Goal: Use online tool/utility

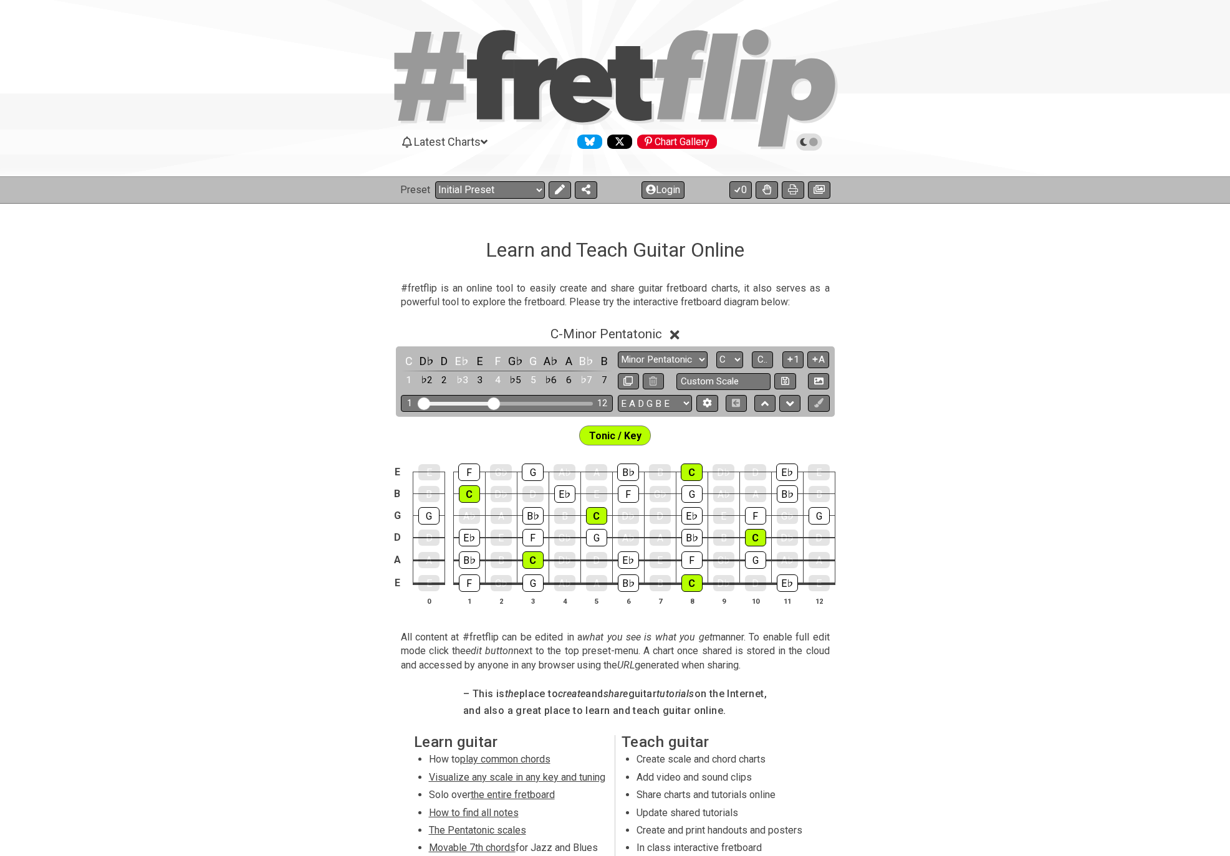
click at [801, 140] on icon at bounding box center [803, 141] width 7 height 7
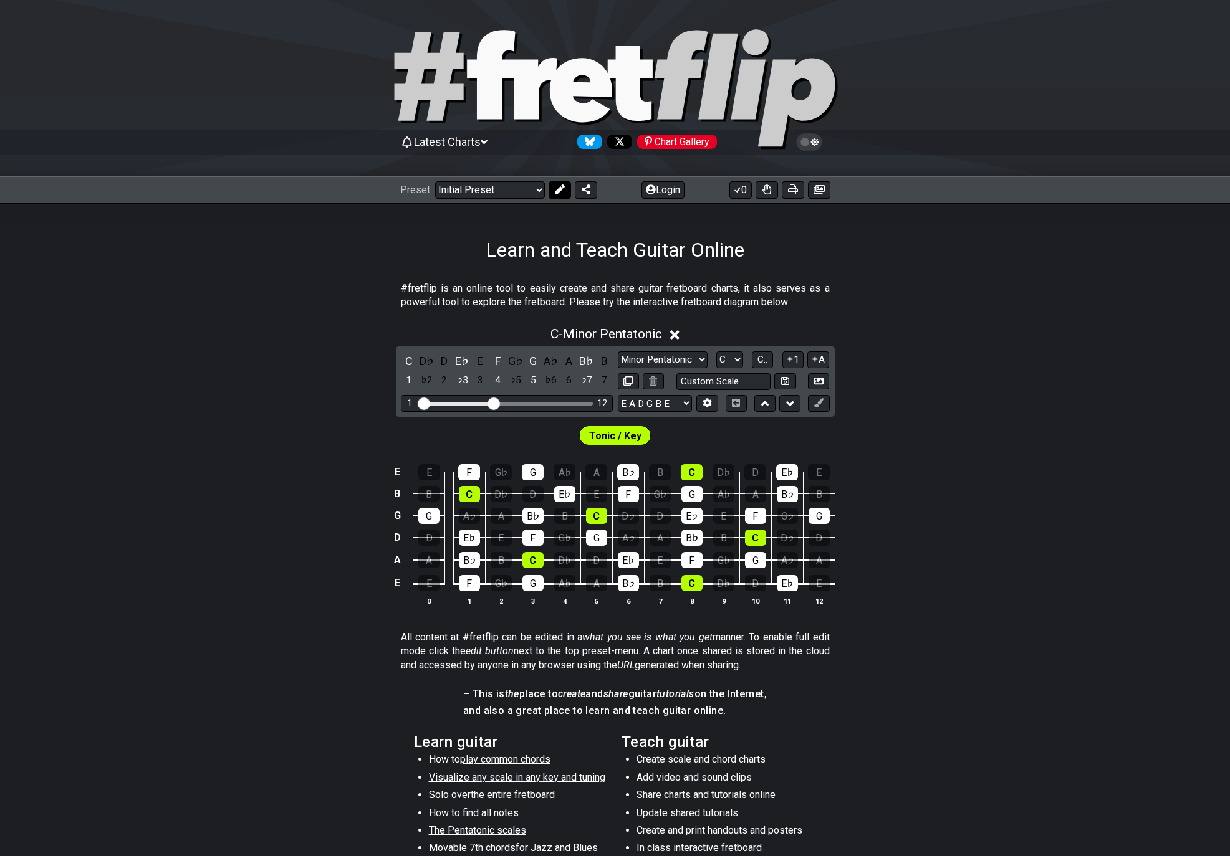
click at [553, 196] on button at bounding box center [560, 189] width 22 height 17
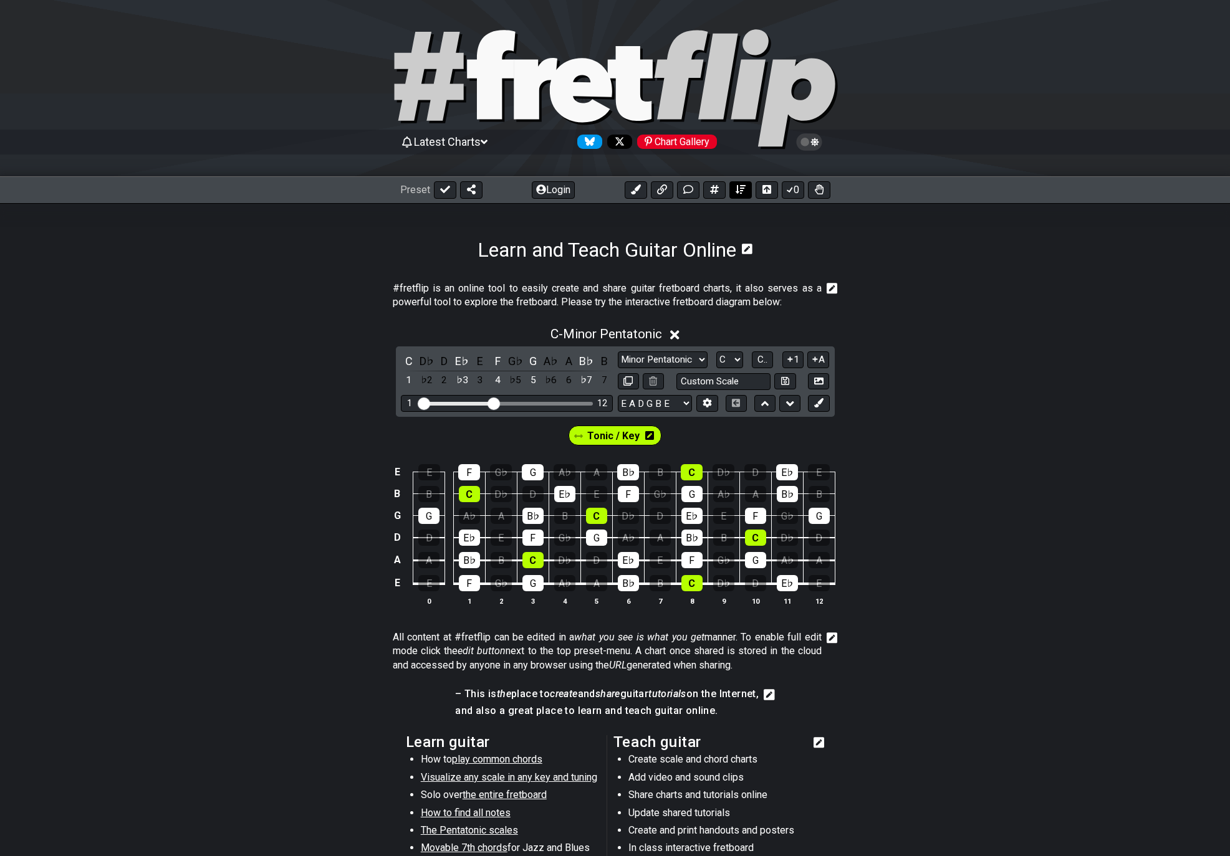
click at [736, 189] on icon at bounding box center [741, 190] width 10 height 10
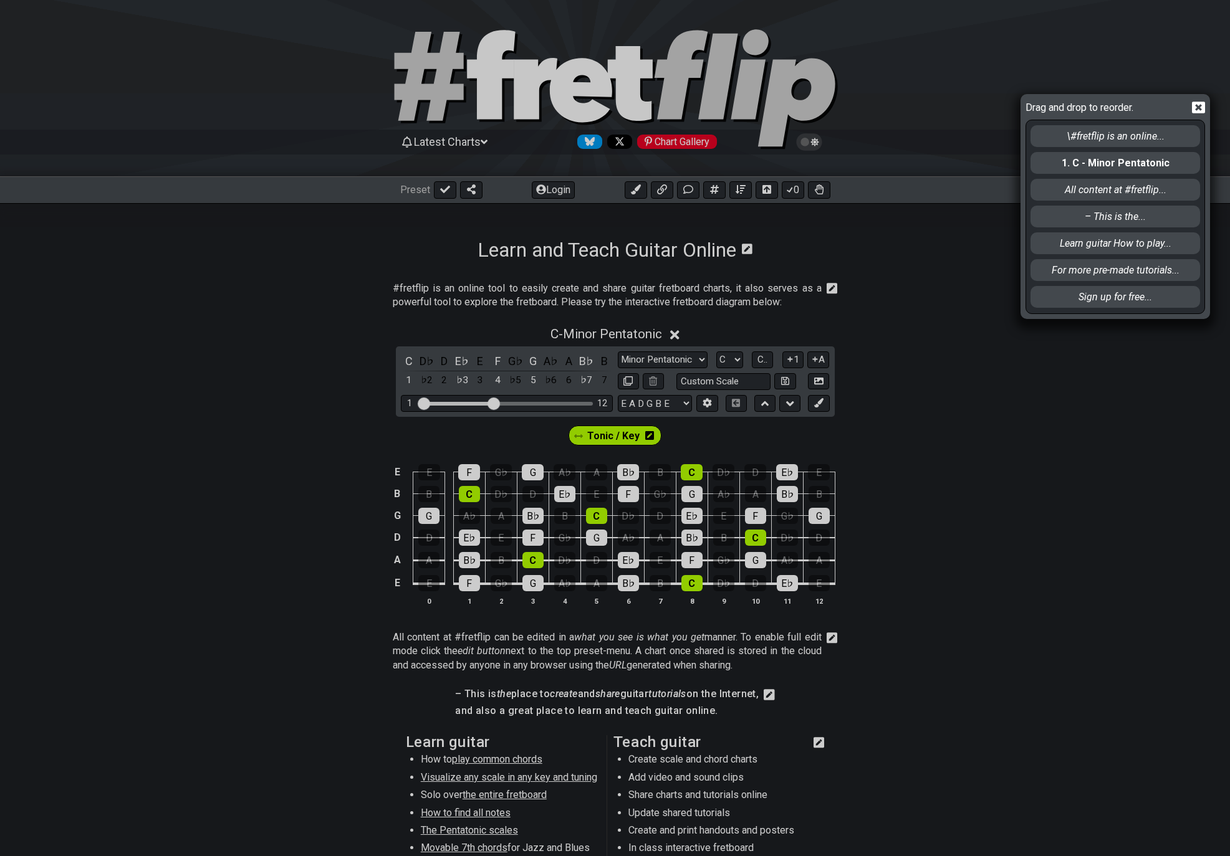
click at [1068, 282] on div "\#fretflip is an online... 1. C - Minor Pentatonic All content at #fretflip... …" at bounding box center [1115, 216] width 172 height 193
drag, startPoint x: 1063, startPoint y: 273, endPoint x: 1078, endPoint y: 138, distance: 135.5
click at [1078, 138] on div "\#fretflip is an online... 1. C - Minor Pentatonic All content at #fretflip... …" at bounding box center [1115, 216] width 172 height 193
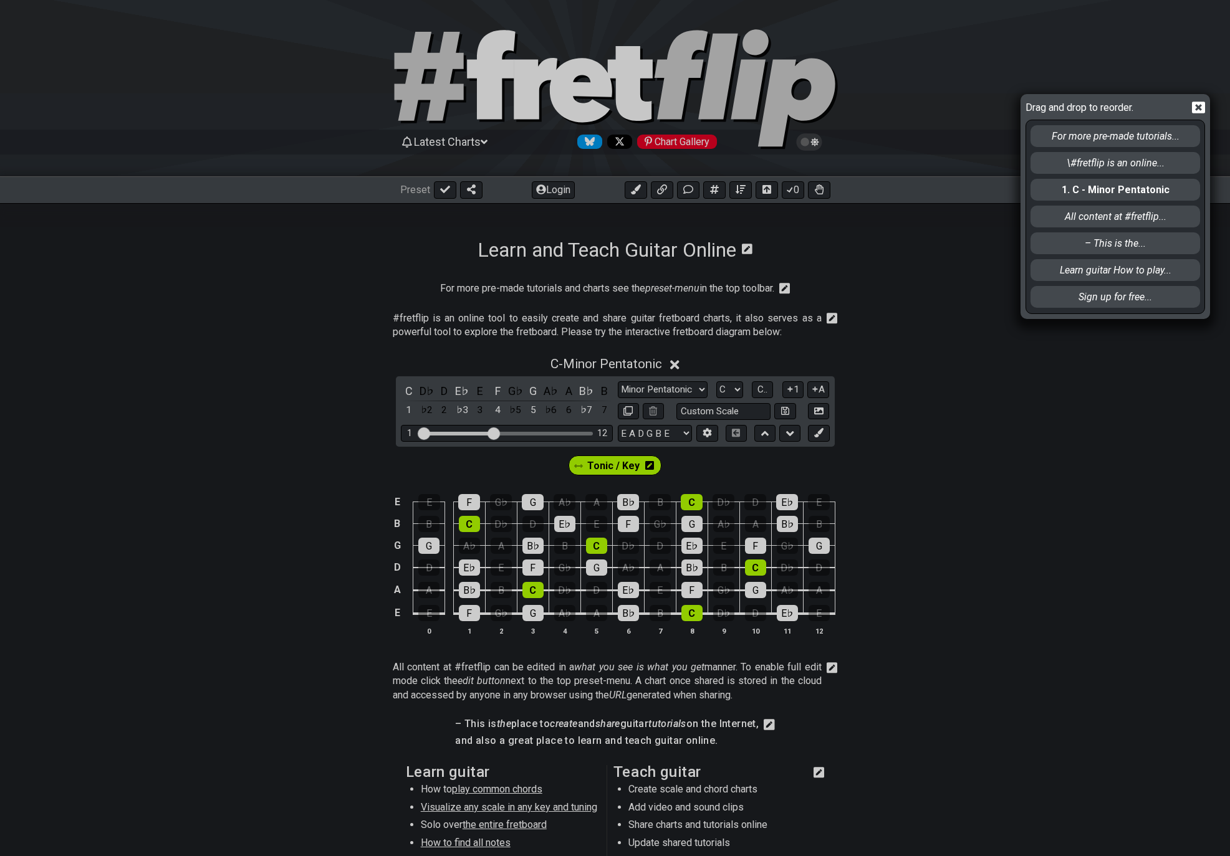
click at [1200, 110] on icon at bounding box center [1198, 107] width 13 height 13
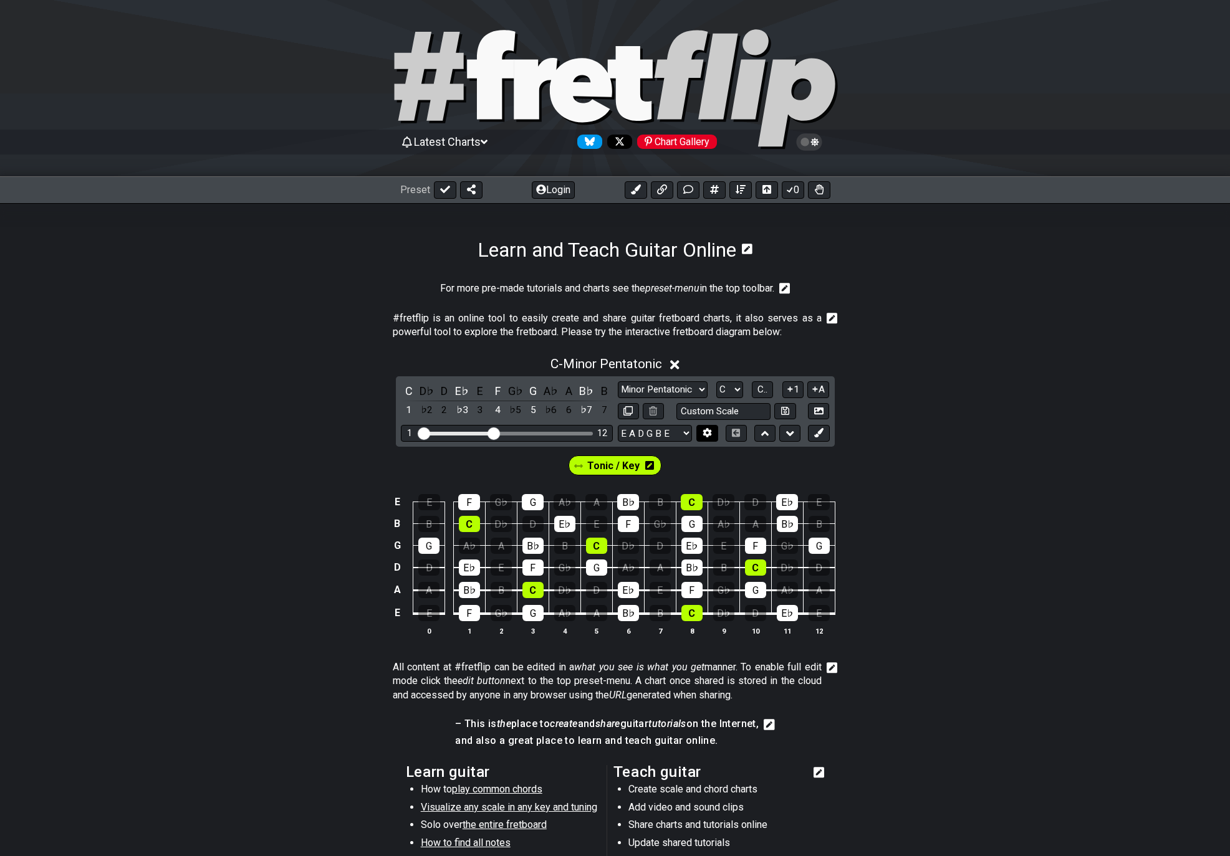
click at [707, 434] on icon at bounding box center [706, 432] width 9 height 9
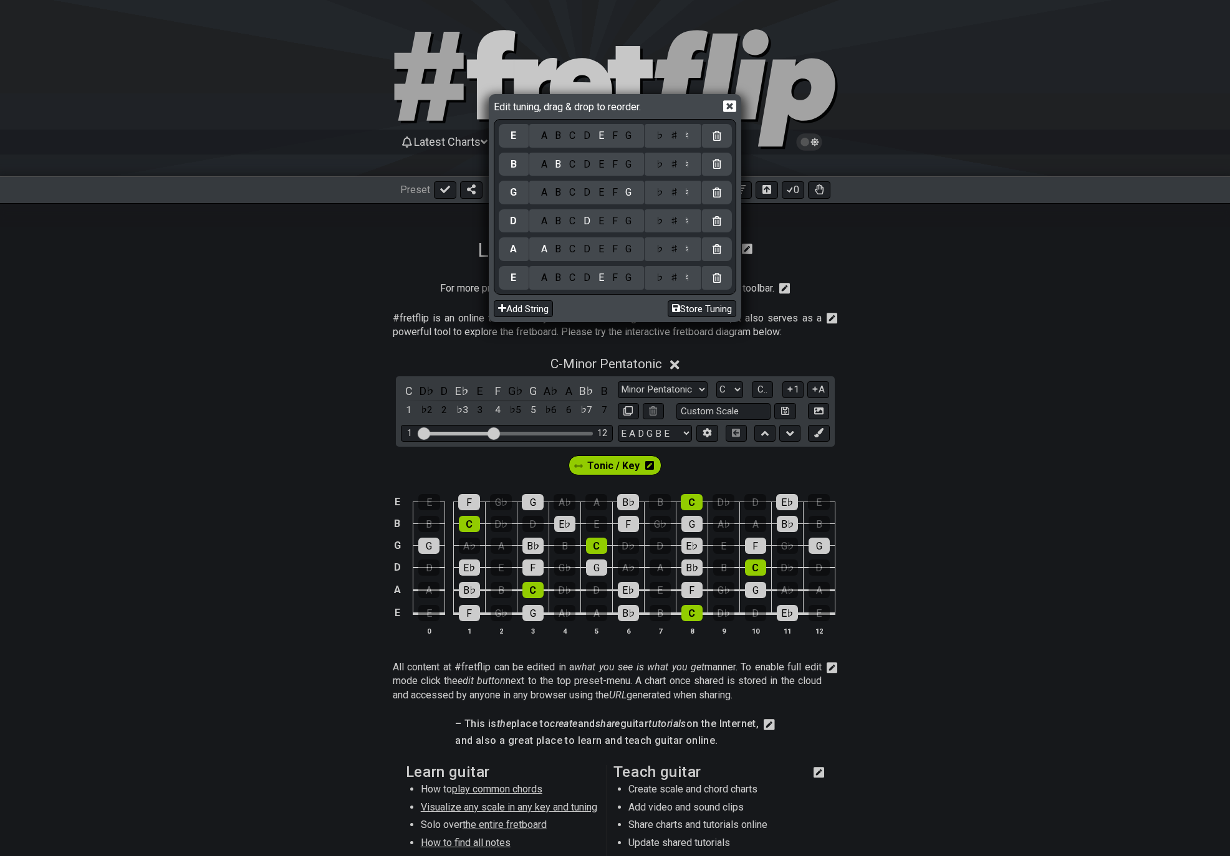
click at [719, 284] on div at bounding box center [717, 278] width 30 height 24
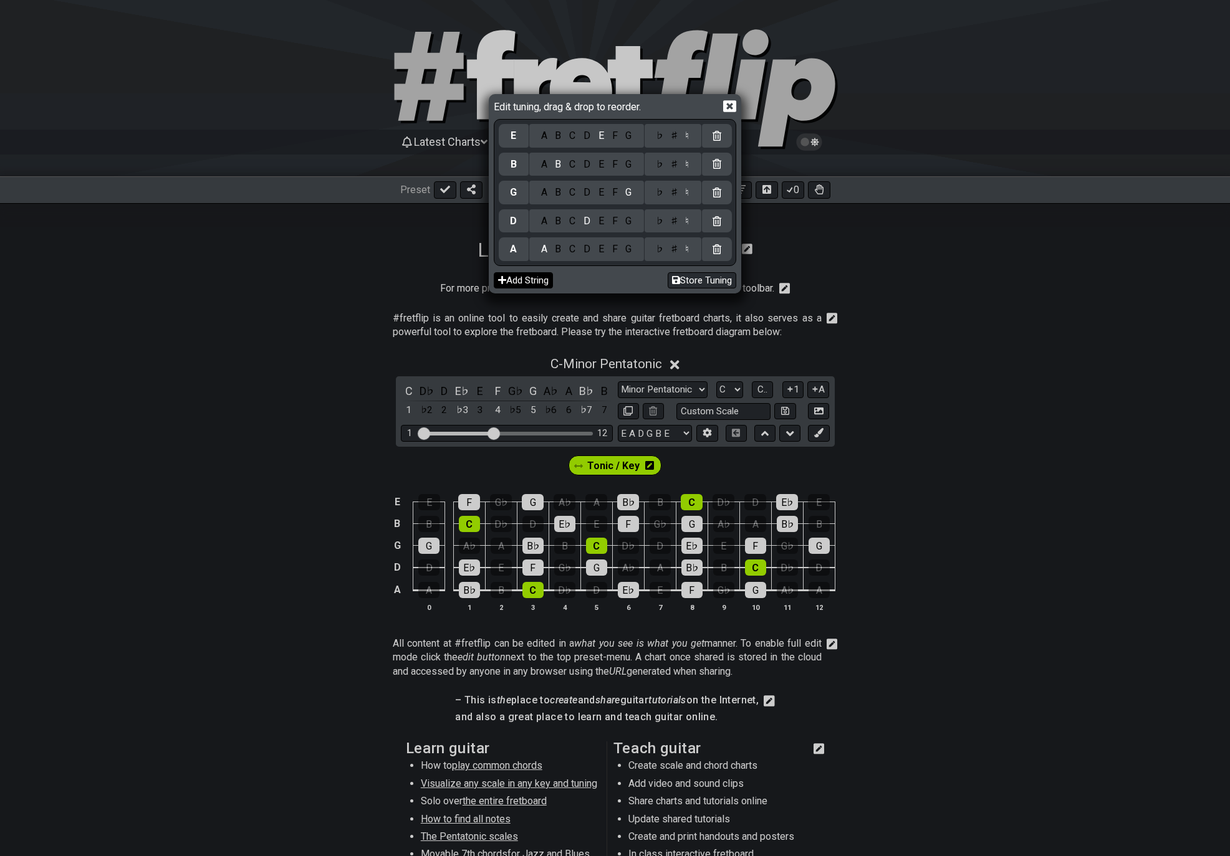
click at [522, 279] on button "Add String" at bounding box center [523, 280] width 59 height 17
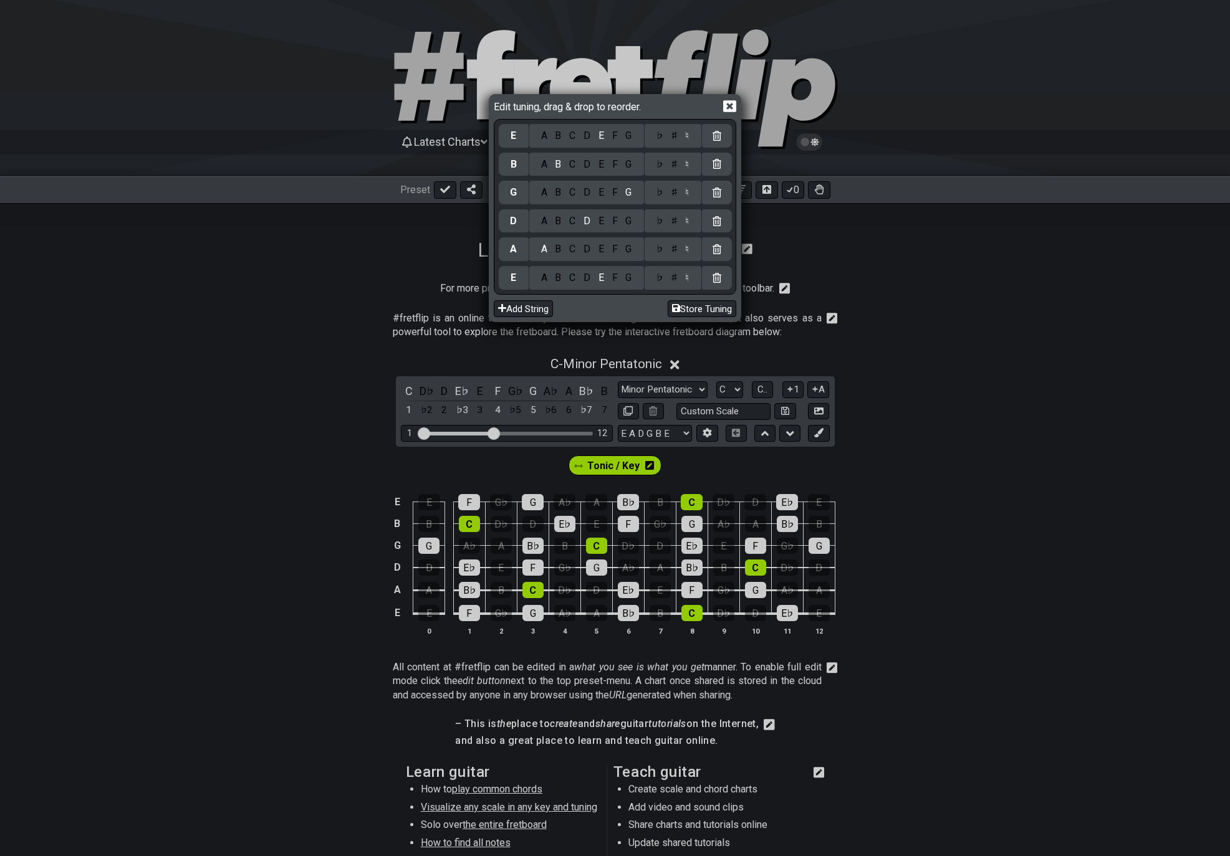
click at [521, 279] on div "E" at bounding box center [514, 278] width 30 height 24
click at [526, 317] on button "Add String" at bounding box center [523, 308] width 59 height 17
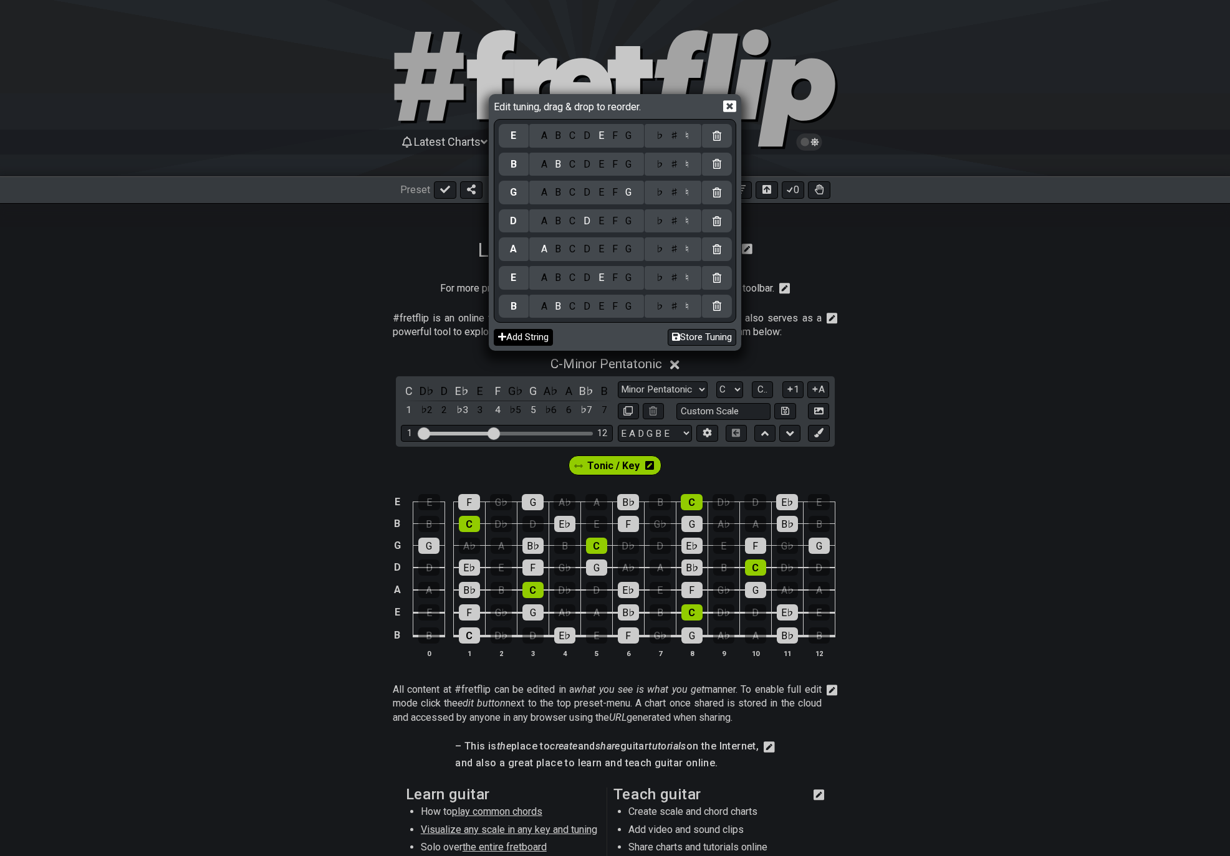
click at [527, 342] on button "Add String" at bounding box center [523, 337] width 59 height 17
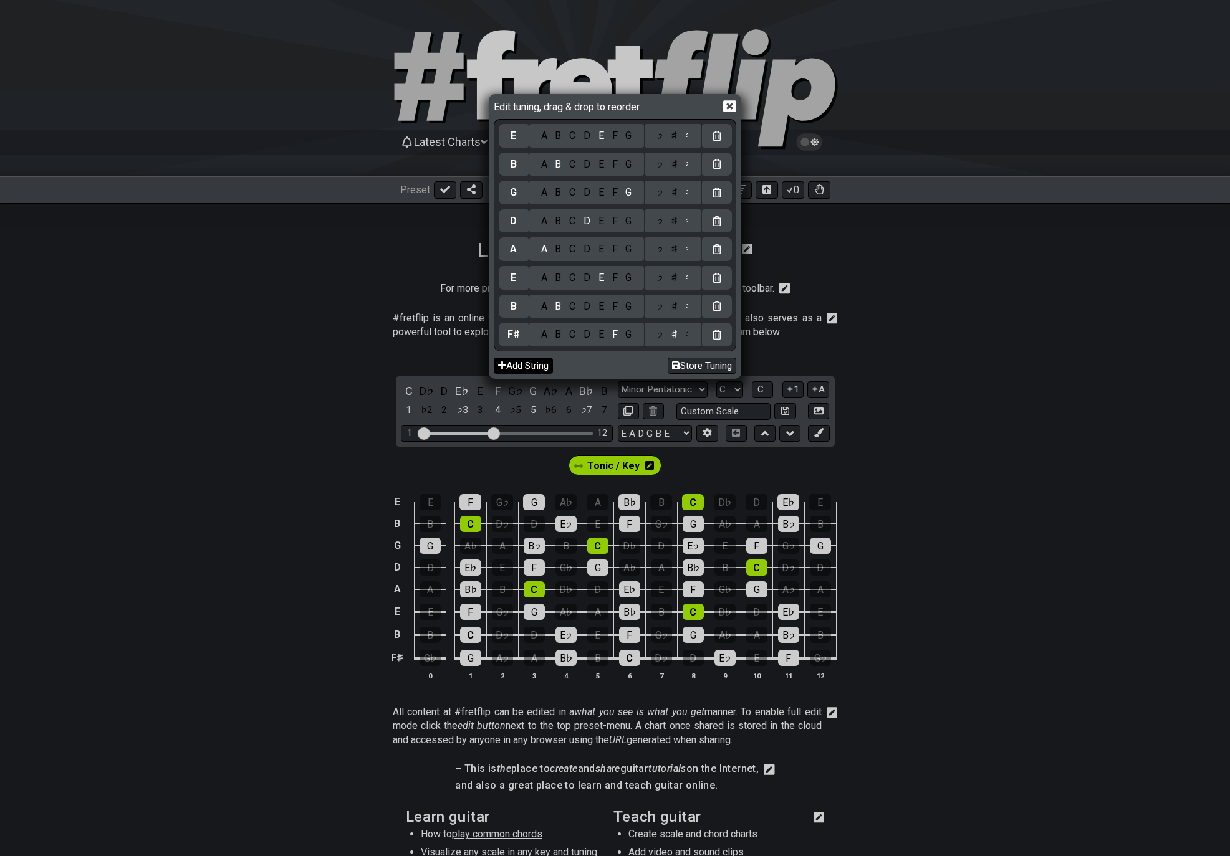
click at [530, 364] on button "Add String" at bounding box center [523, 366] width 59 height 17
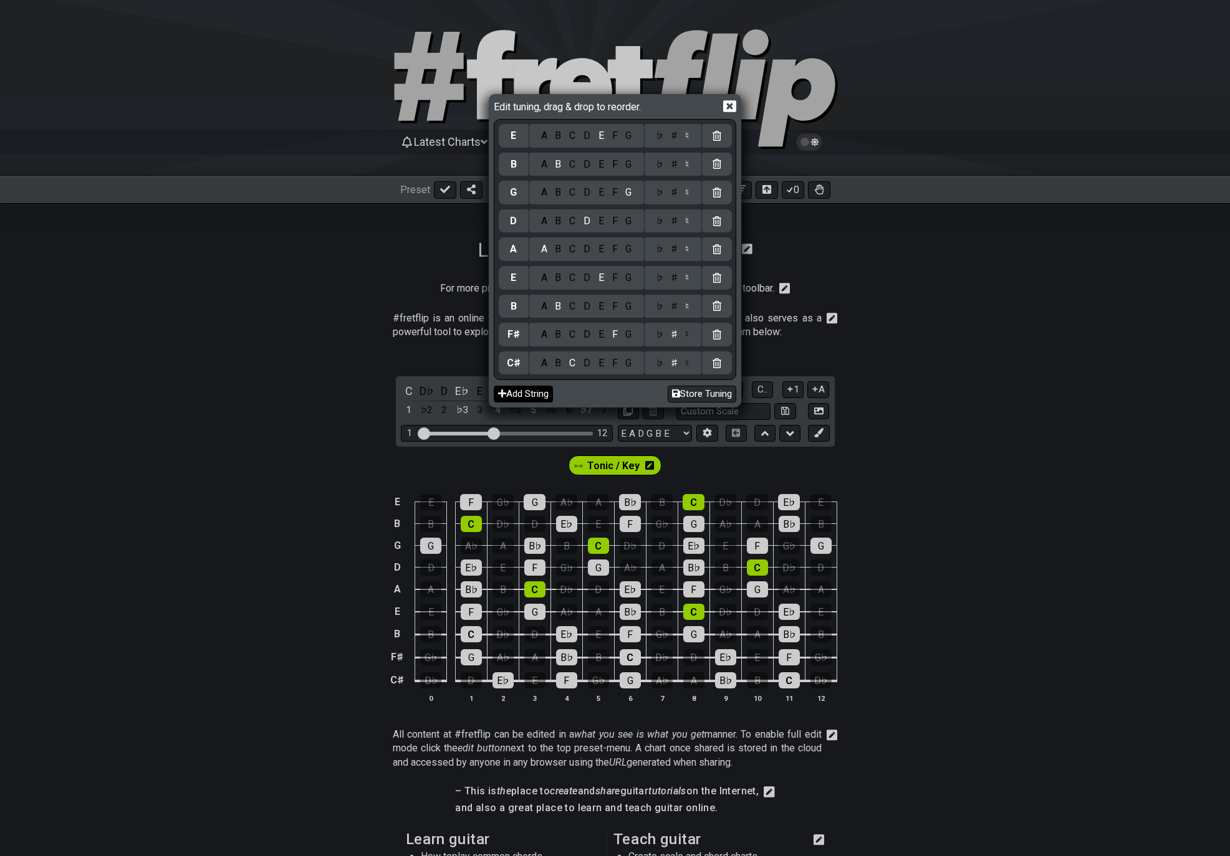
click at [524, 390] on button "Add String" at bounding box center [523, 394] width 59 height 17
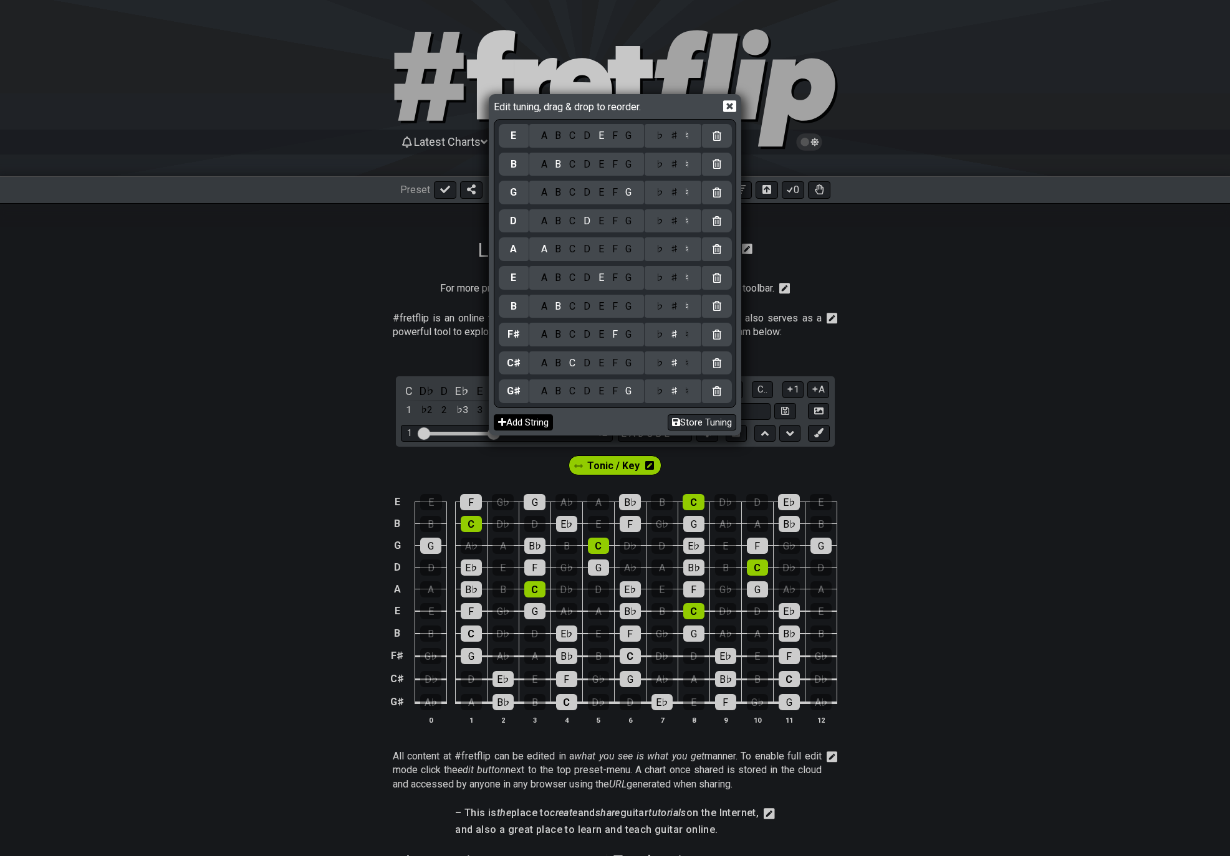
click at [525, 426] on button "Add String" at bounding box center [523, 423] width 59 height 17
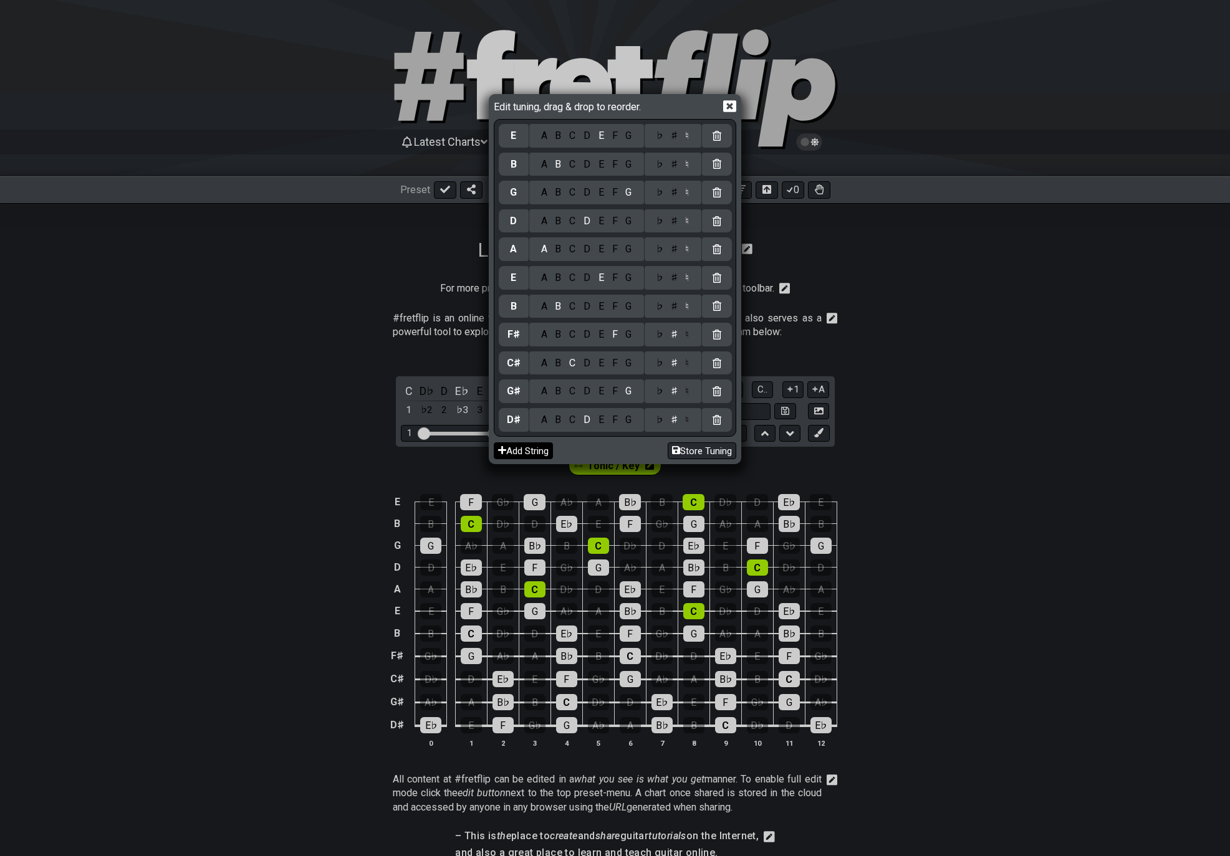
click at [523, 453] on button "Add String" at bounding box center [523, 451] width 59 height 17
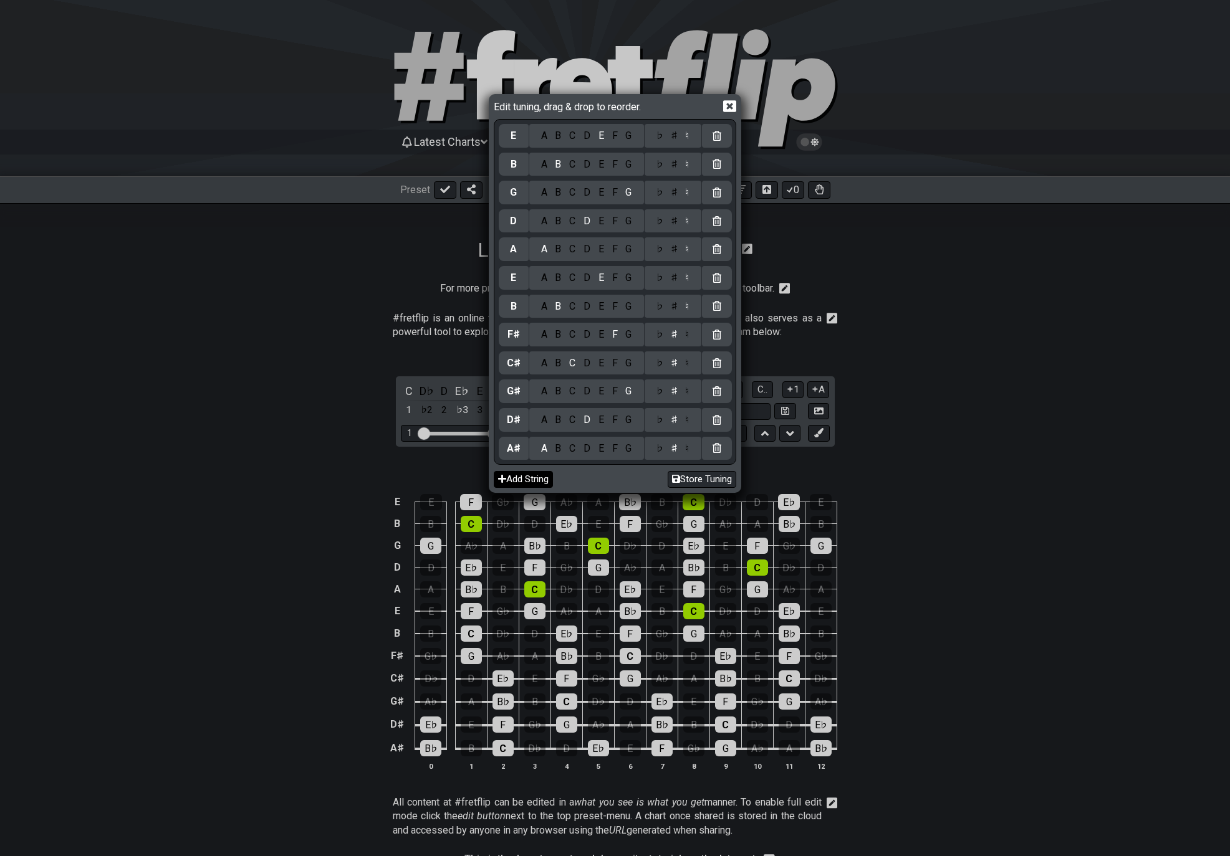
click at [517, 479] on button "Add String" at bounding box center [523, 479] width 59 height 17
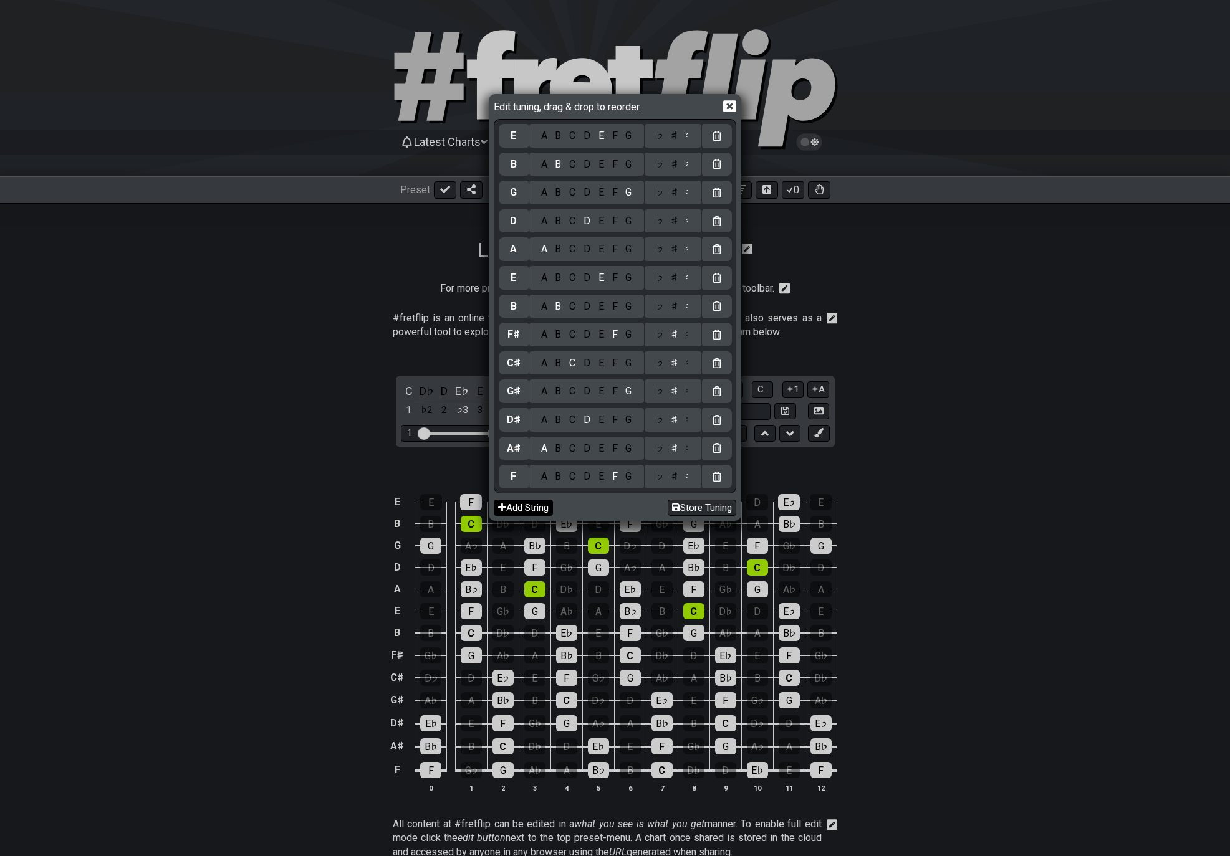
click at [517, 511] on button "Add String" at bounding box center [523, 508] width 59 height 17
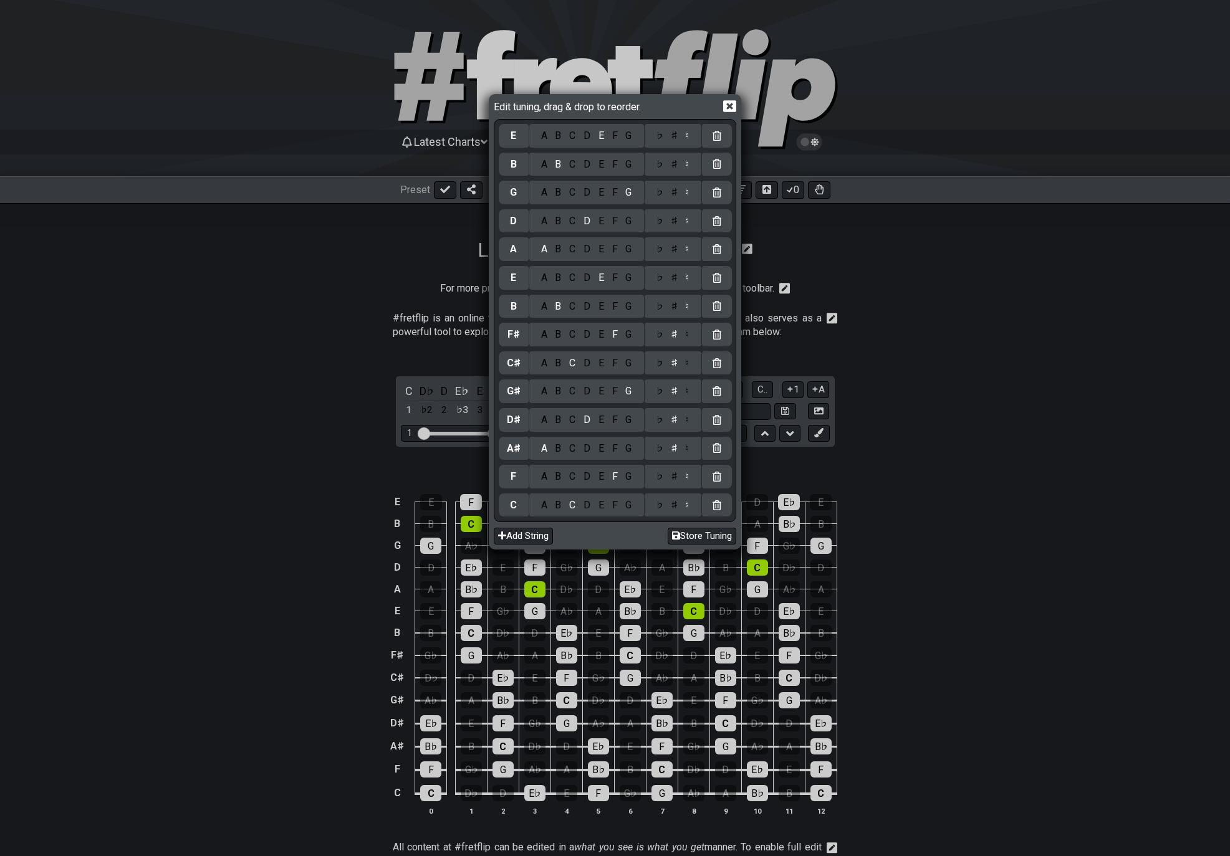
click at [716, 510] on icon at bounding box center [716, 506] width 9 height 10
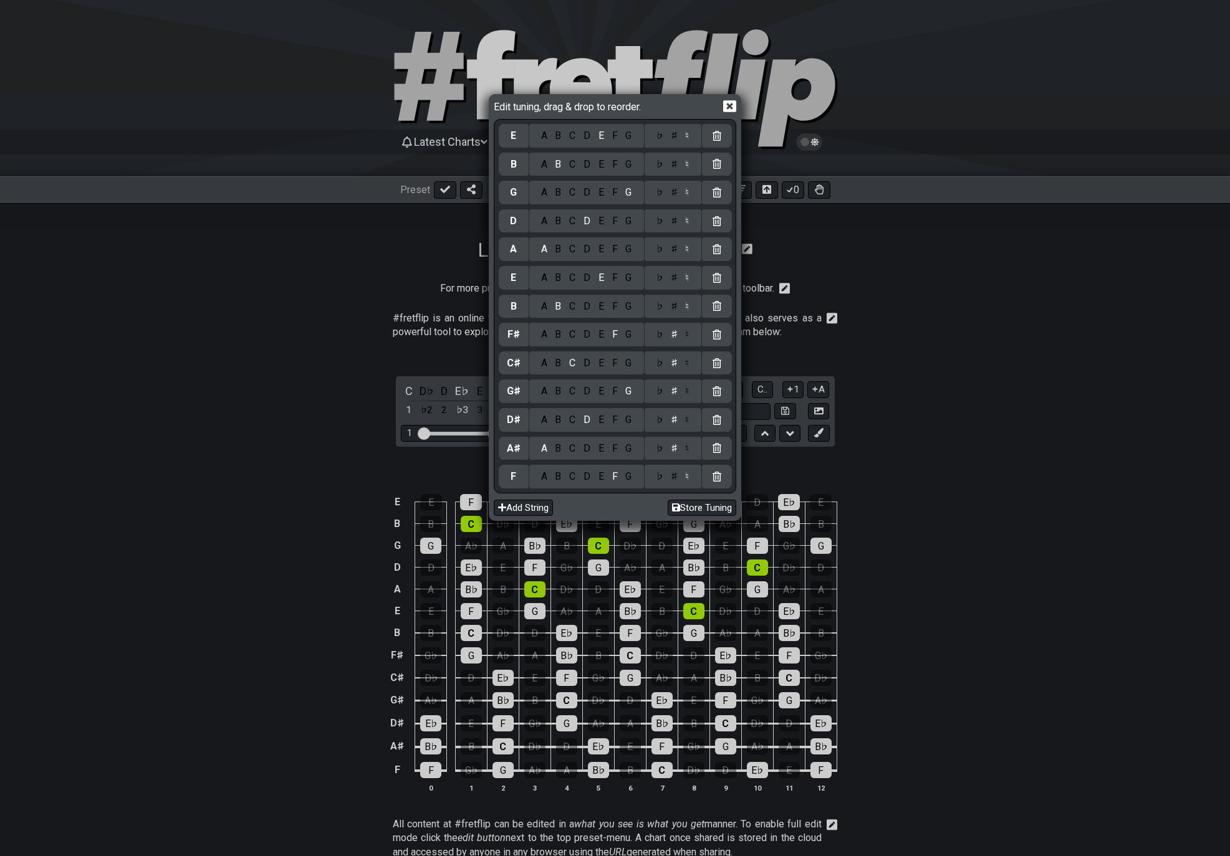
drag, startPoint x: 718, startPoint y: 482, endPoint x: 717, endPoint y: 467, distance: 15.0
click at [718, 481] on div at bounding box center [717, 477] width 30 height 24
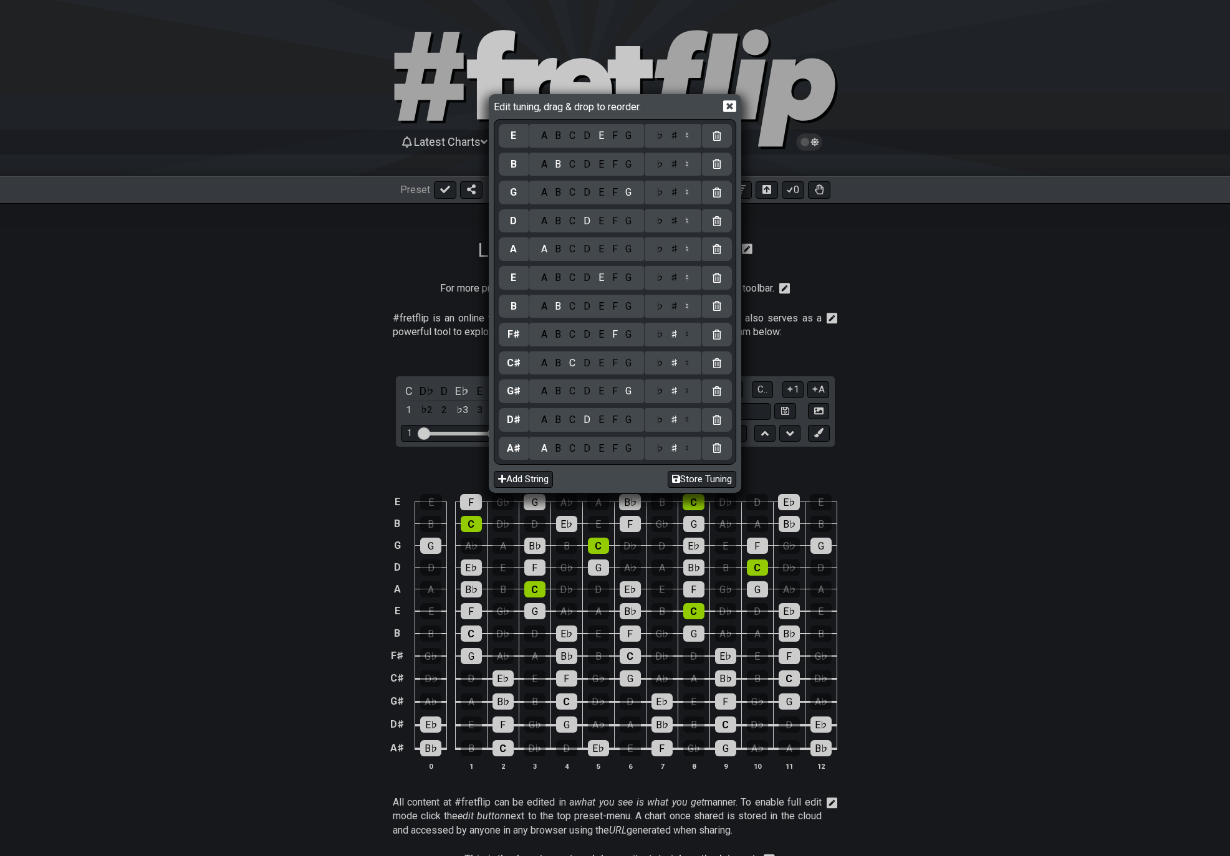
drag, startPoint x: 717, startPoint y: 458, endPoint x: 717, endPoint y: 441, distance: 16.8
click at [717, 456] on div at bounding box center [717, 449] width 30 height 24
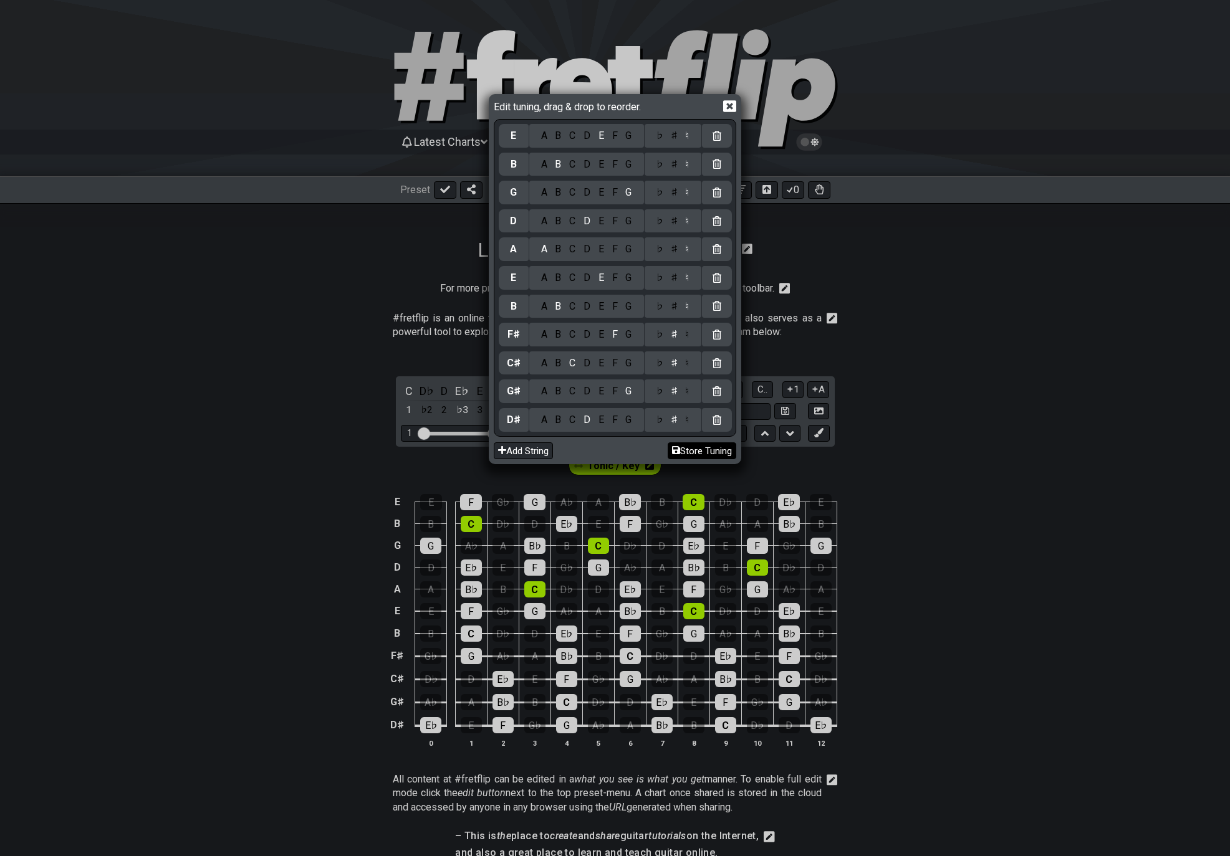
click at [717, 420] on icon at bounding box center [716, 420] width 9 height 10
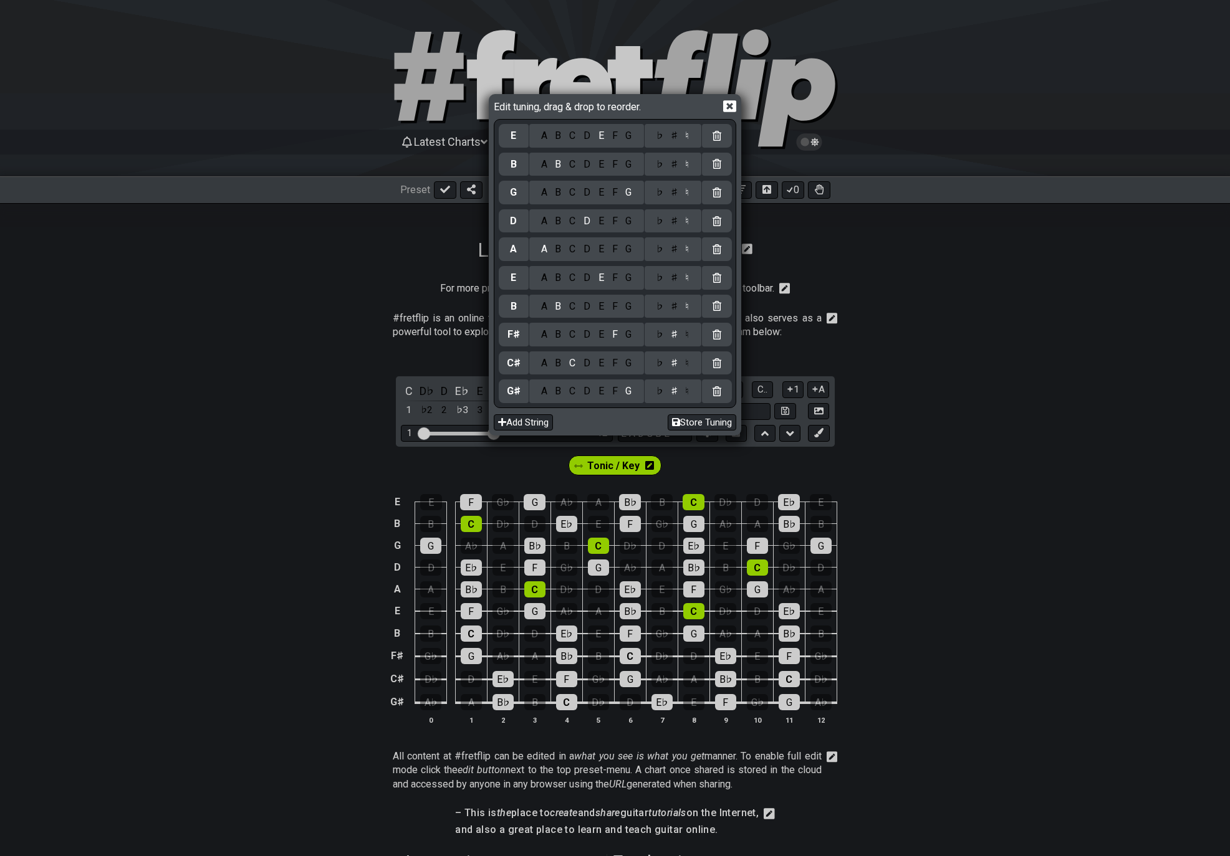
click at [717, 388] on icon at bounding box center [716, 391] width 9 height 10
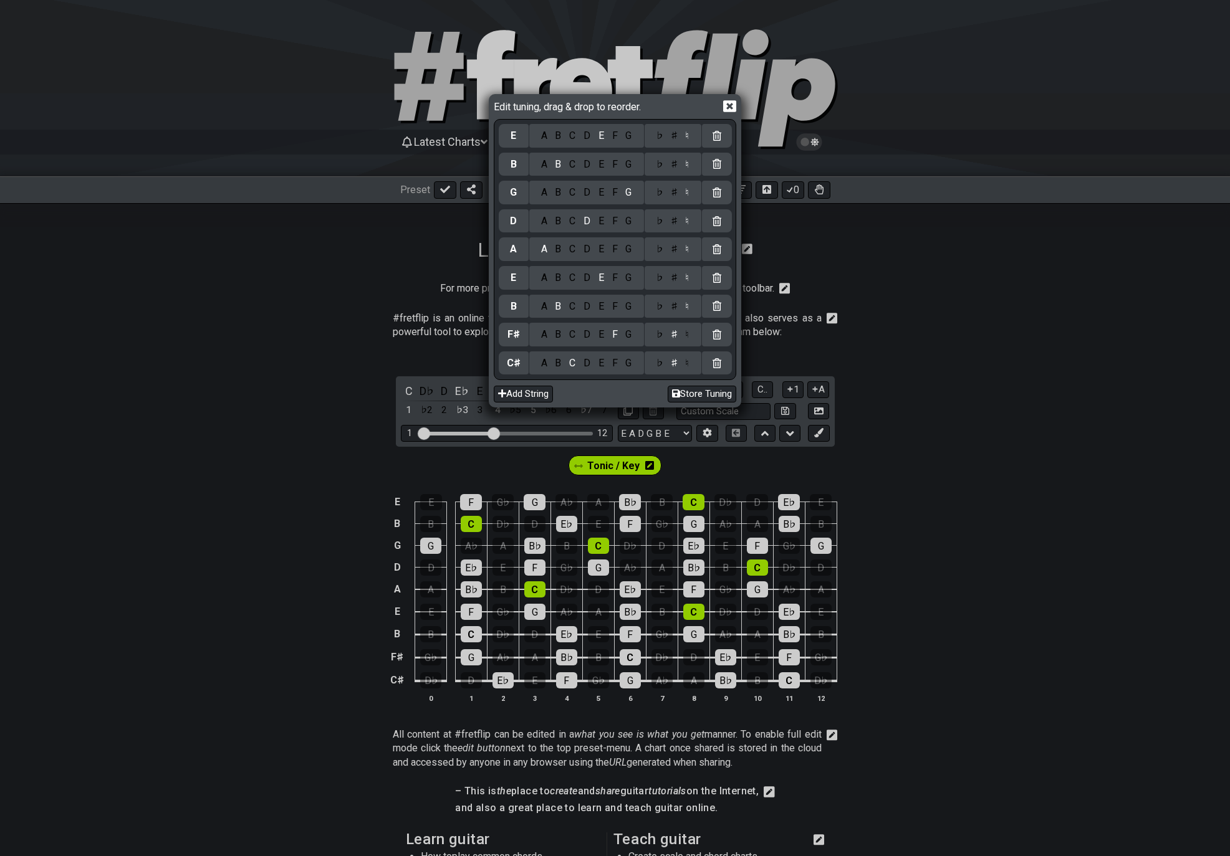
click at [719, 355] on div at bounding box center [717, 364] width 30 height 24
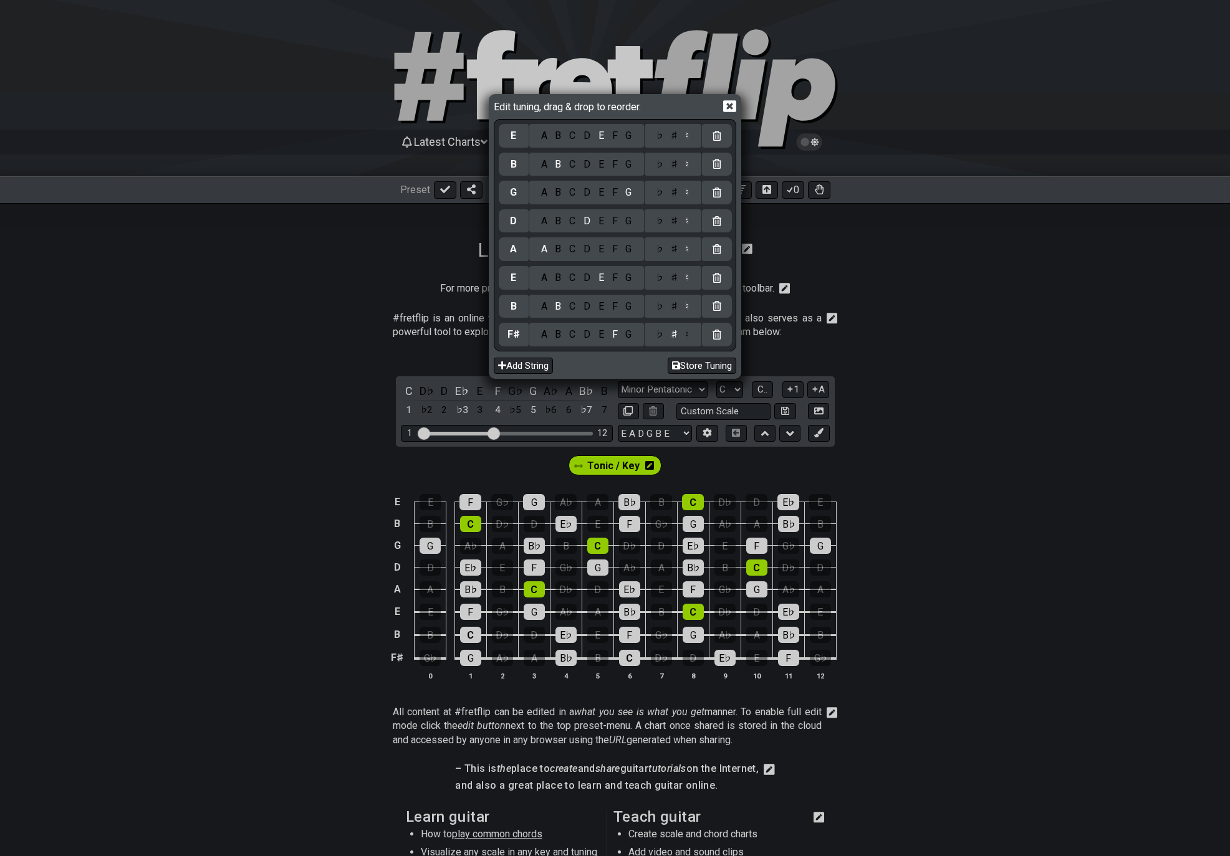
drag, startPoint x: 717, startPoint y: 325, endPoint x: 717, endPoint y: 306, distance: 18.7
click at [717, 324] on div at bounding box center [717, 335] width 30 height 24
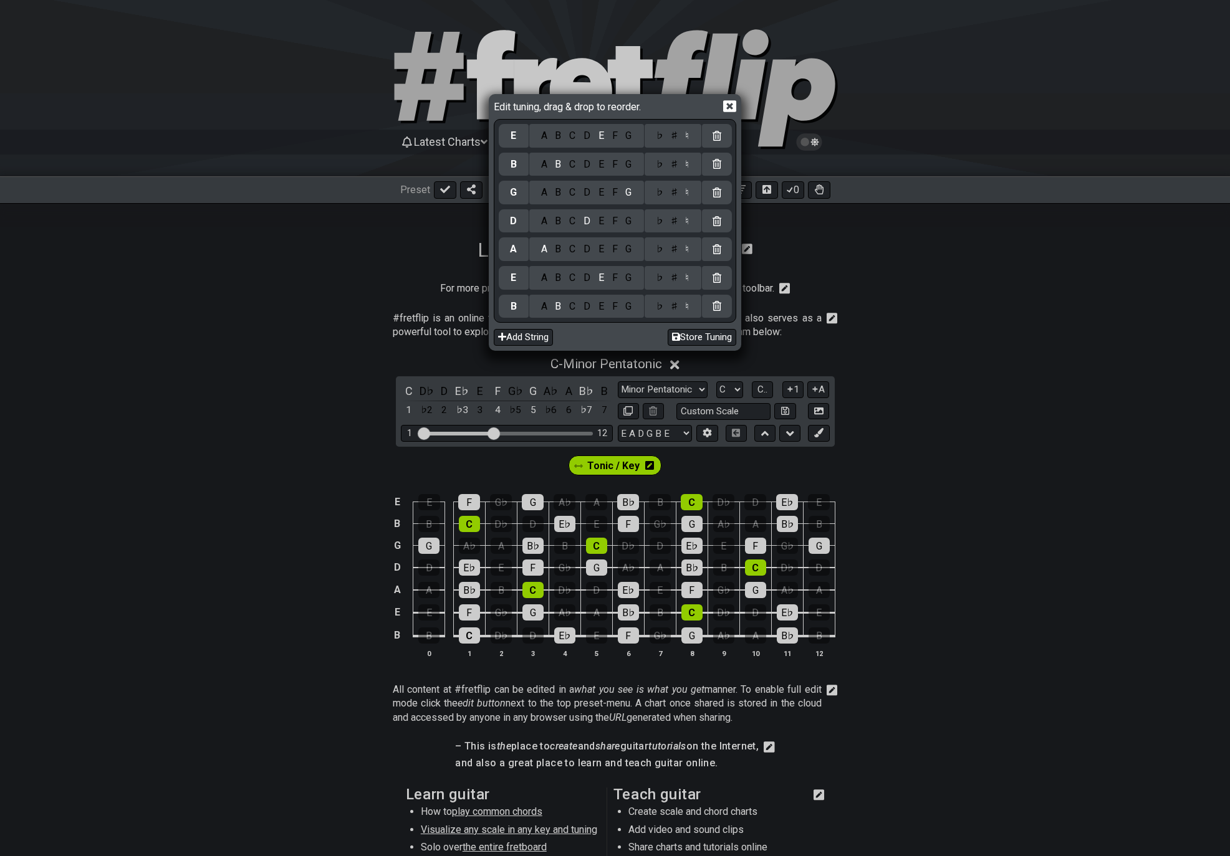
click at [720, 272] on div at bounding box center [717, 278] width 30 height 24
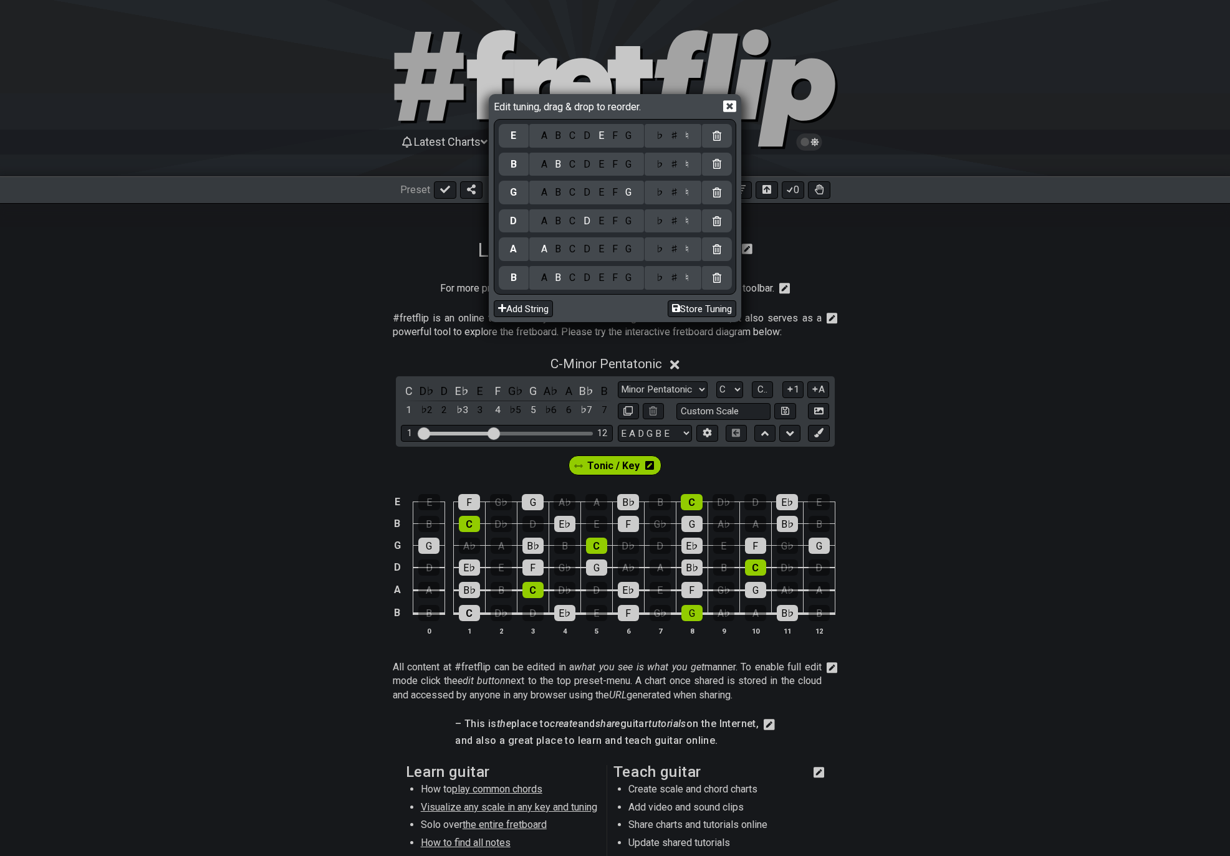
click at [716, 224] on icon at bounding box center [716, 221] width 9 height 10
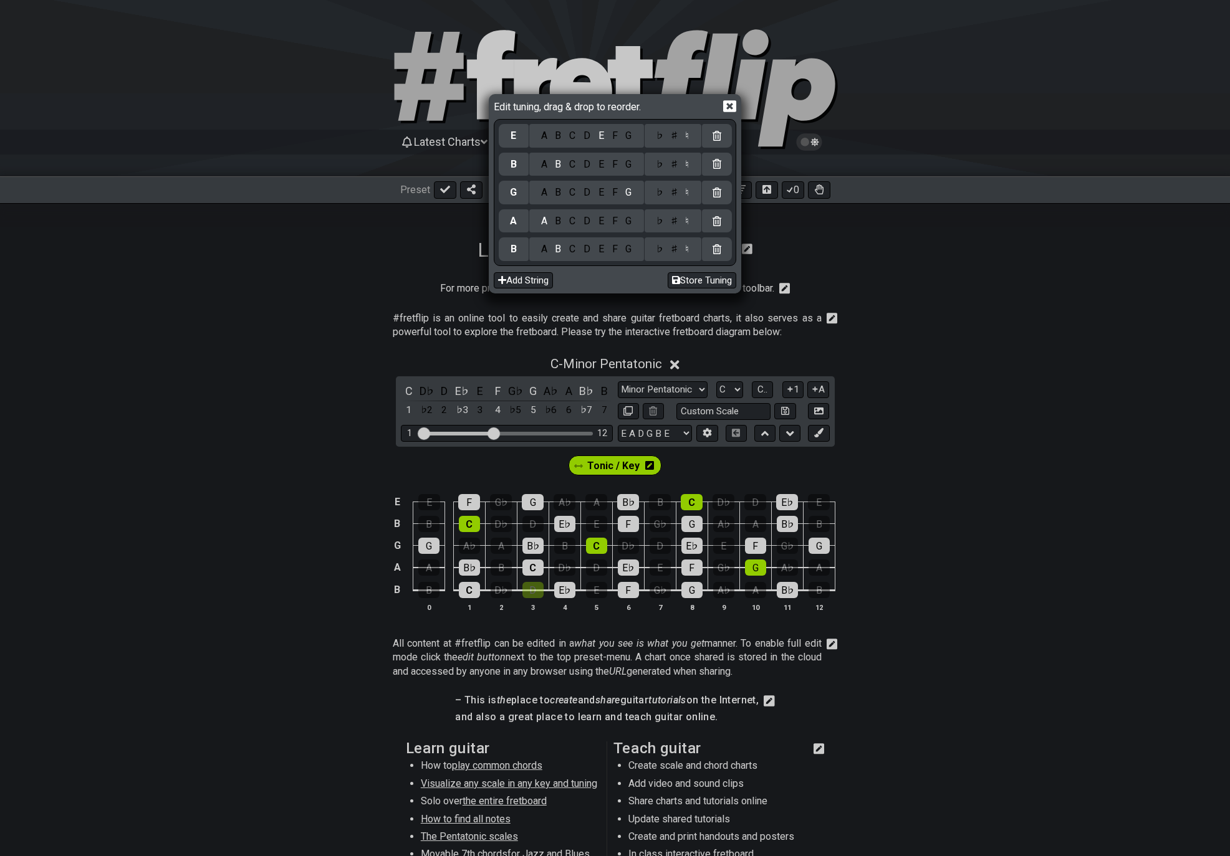
click at [720, 193] on icon at bounding box center [716, 193] width 9 height 10
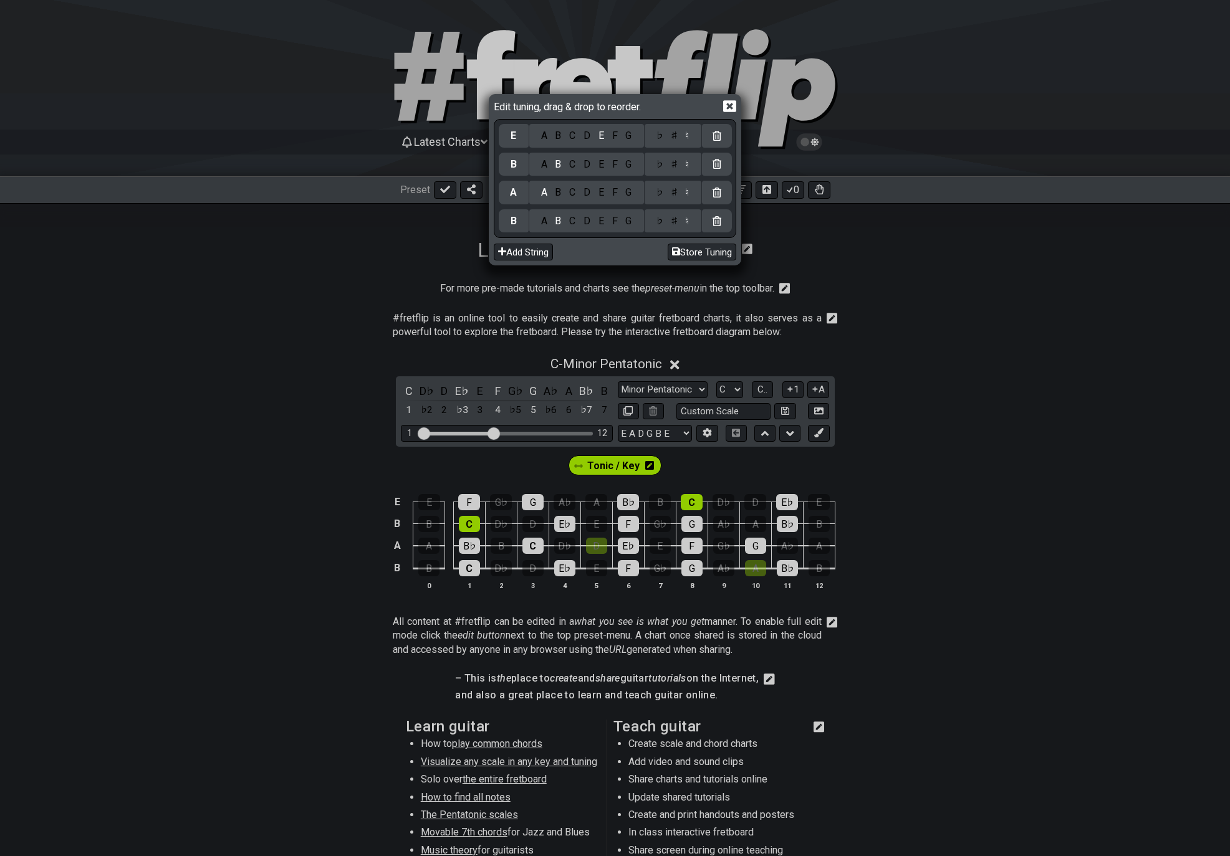
click at [716, 165] on icon at bounding box center [716, 164] width 9 height 10
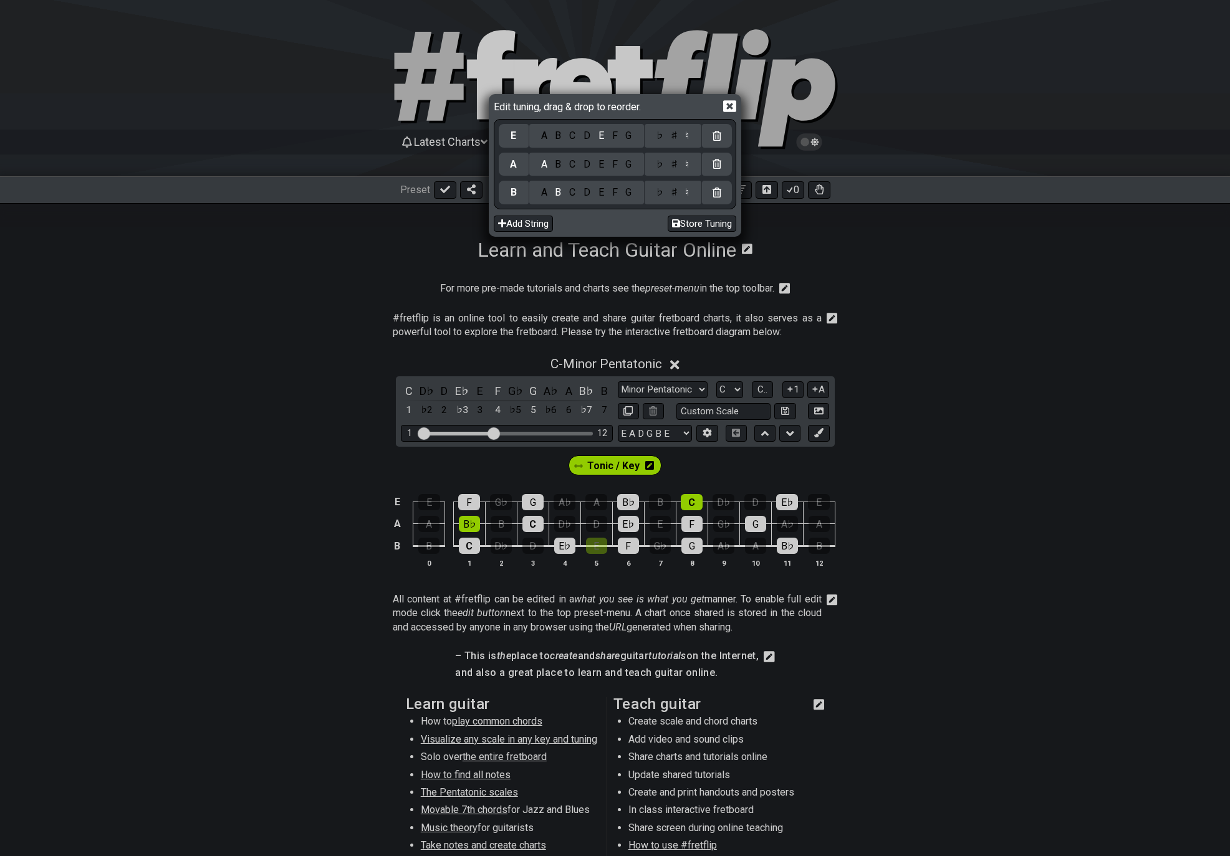
click at [712, 138] on icon at bounding box center [716, 136] width 9 height 10
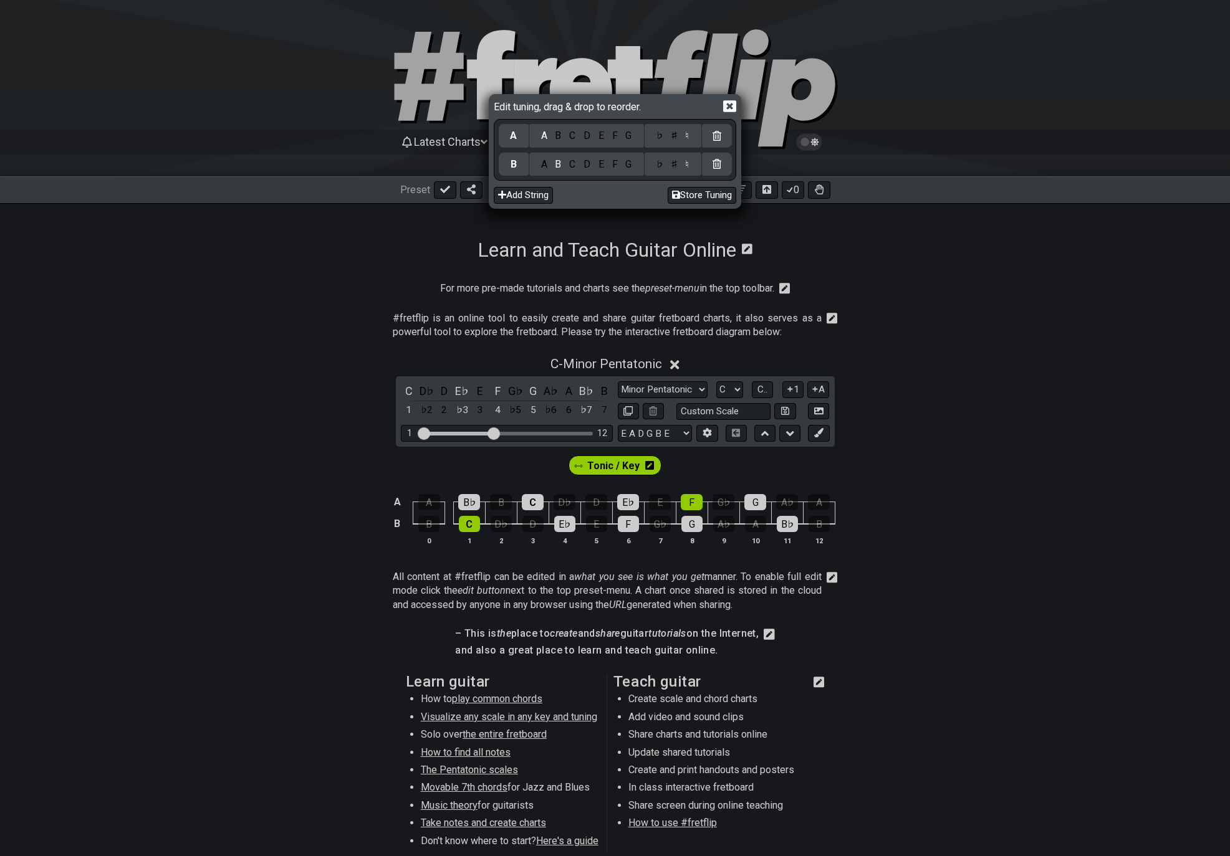
click at [726, 110] on icon at bounding box center [729, 106] width 13 height 12
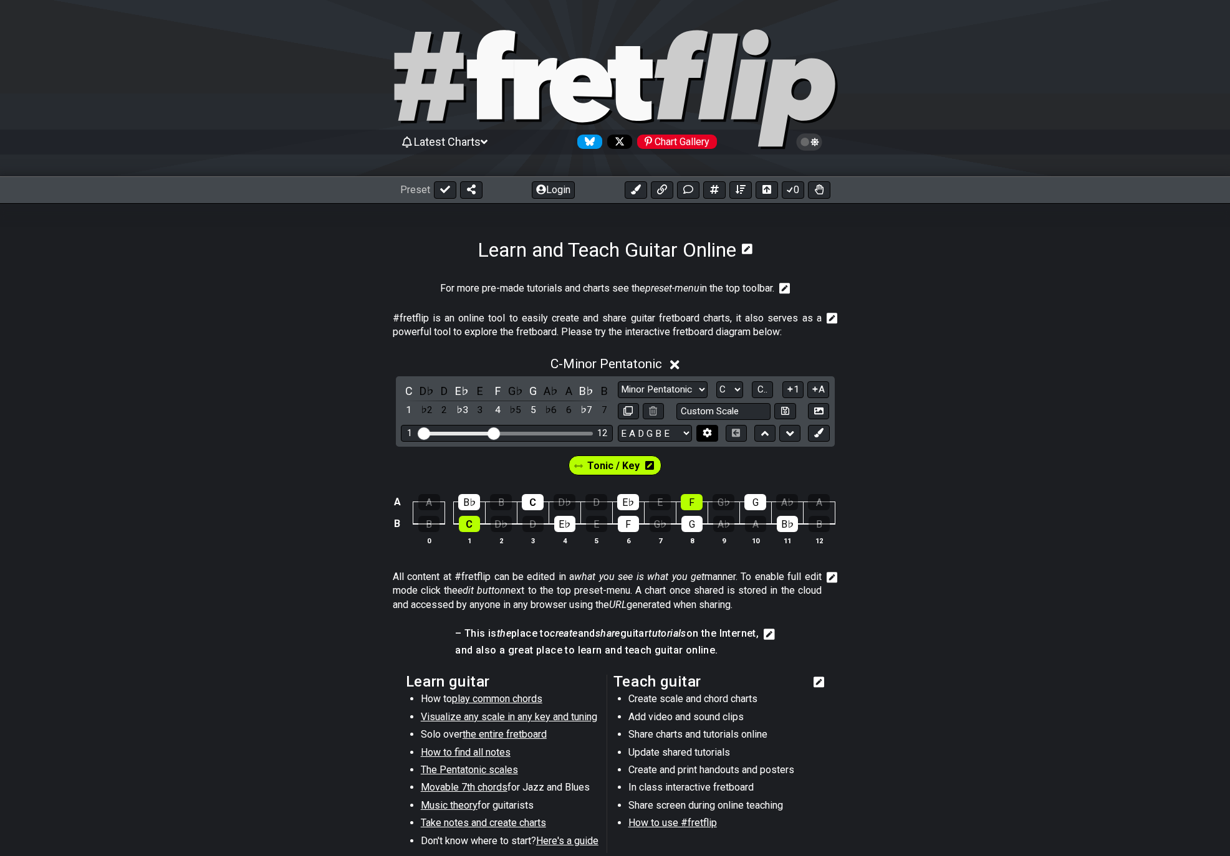
click at [711, 432] on icon at bounding box center [707, 433] width 9 height 9
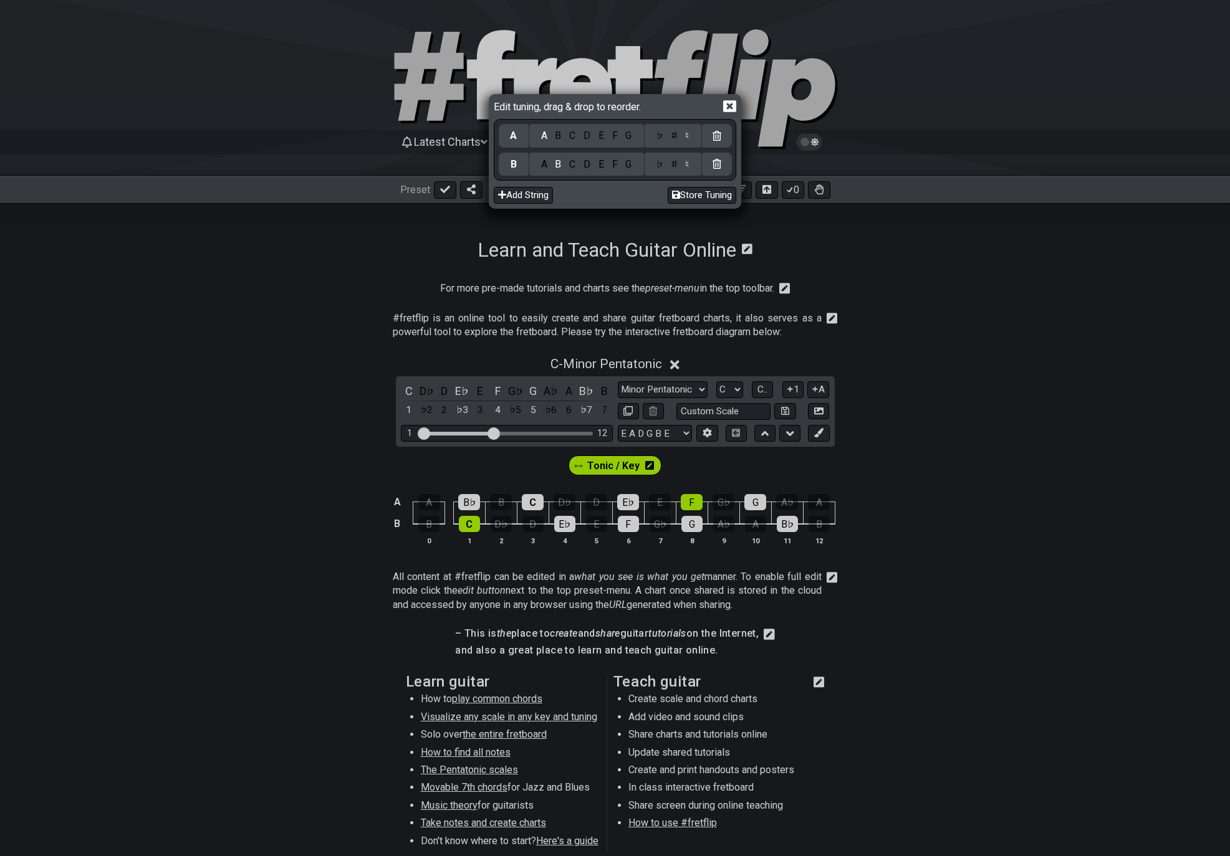
click at [717, 162] on icon at bounding box center [716, 164] width 9 height 10
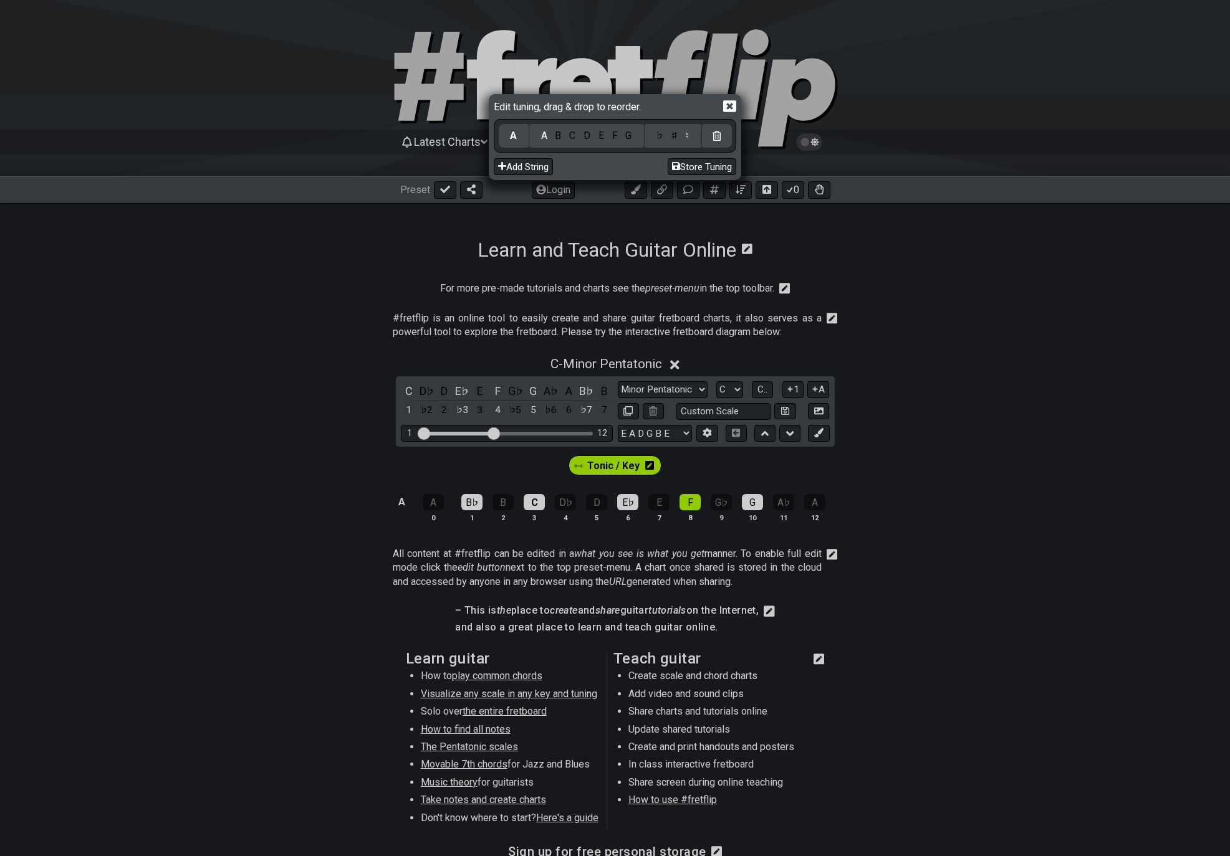
click at [732, 105] on icon at bounding box center [729, 106] width 13 height 13
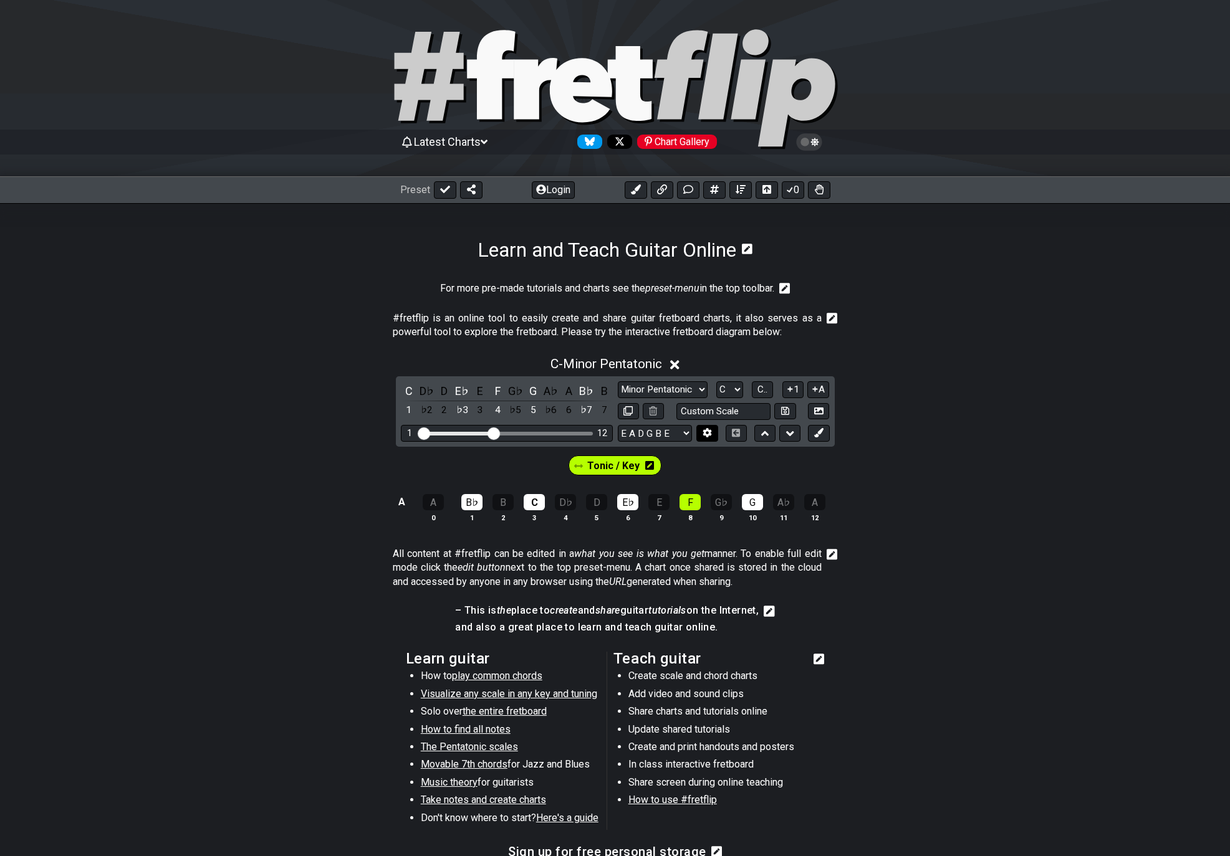
click at [709, 436] on icon at bounding box center [707, 433] width 9 height 9
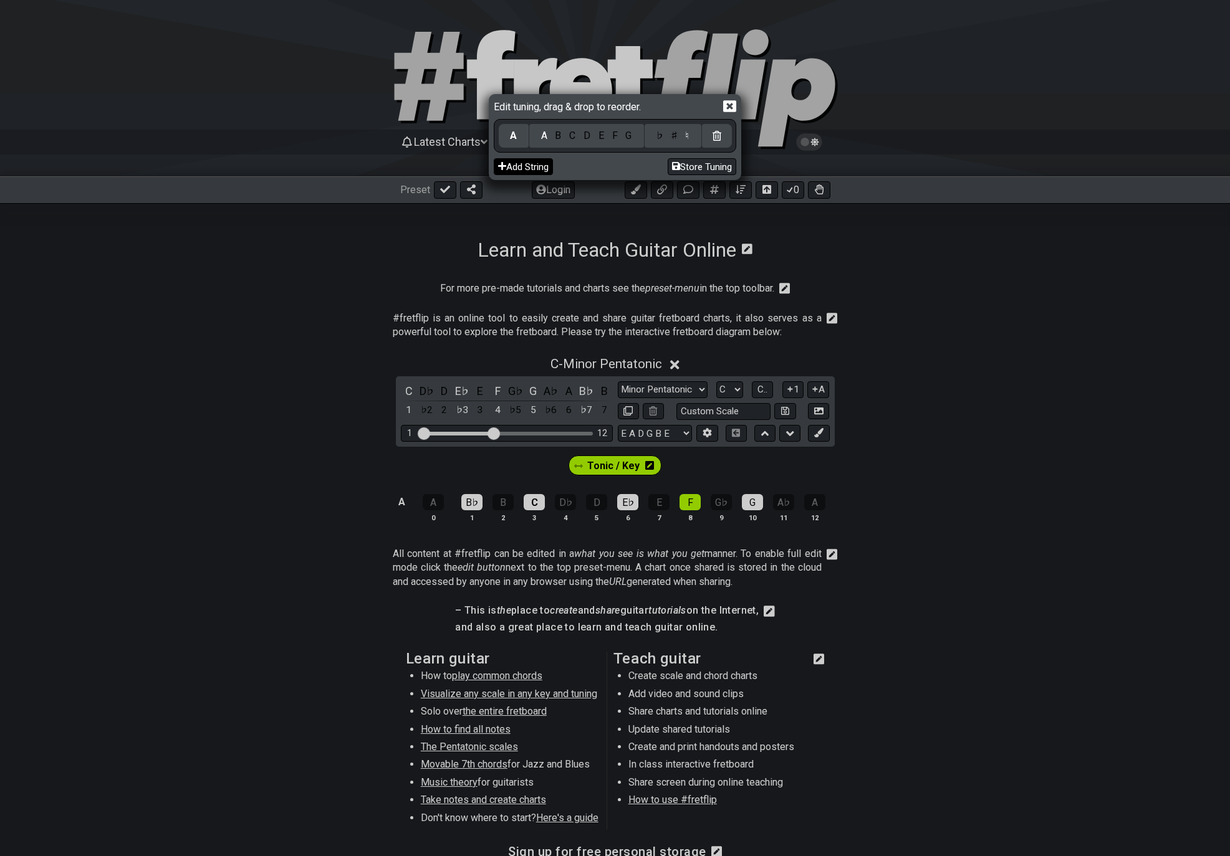
click at [529, 172] on button "Add String" at bounding box center [523, 166] width 59 height 17
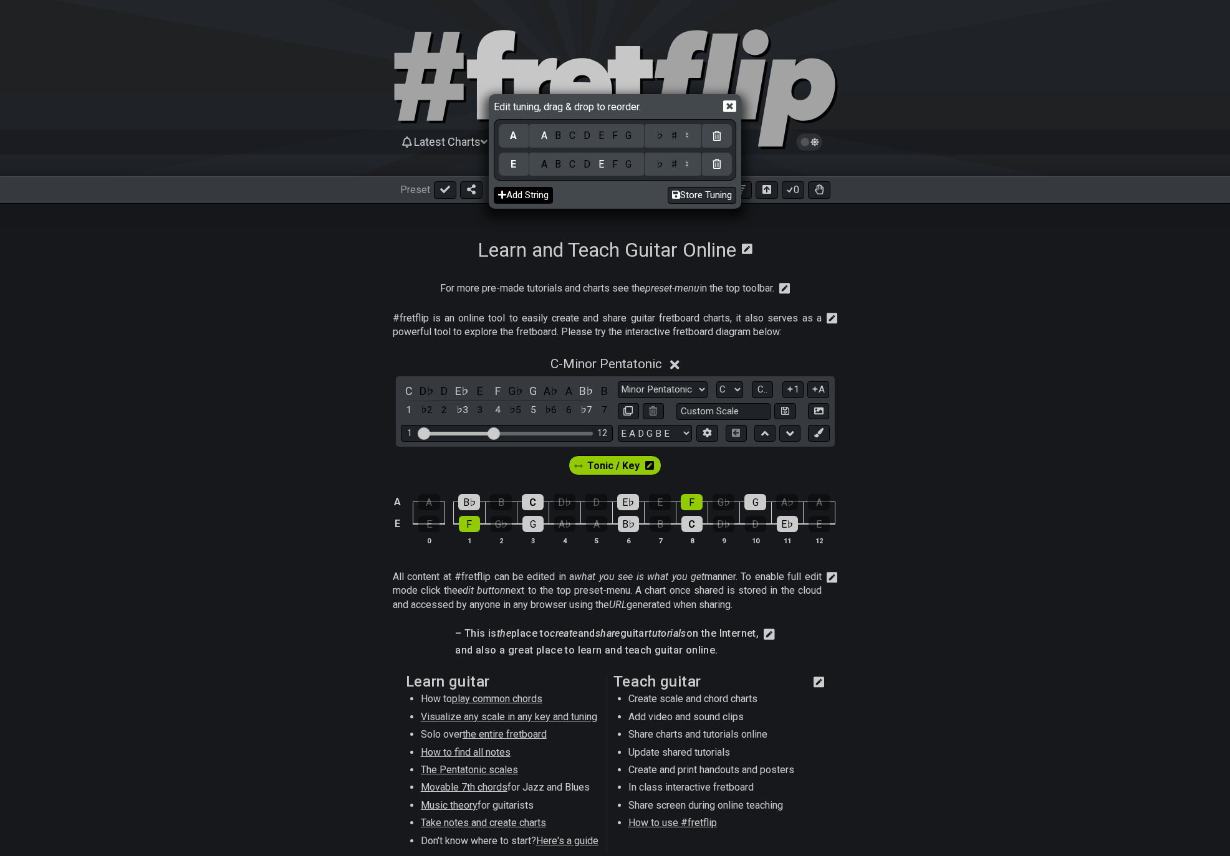
click at [529, 172] on div "A B C D E F G" at bounding box center [586, 165] width 115 height 24
click at [530, 198] on button "Add String" at bounding box center [523, 195] width 59 height 17
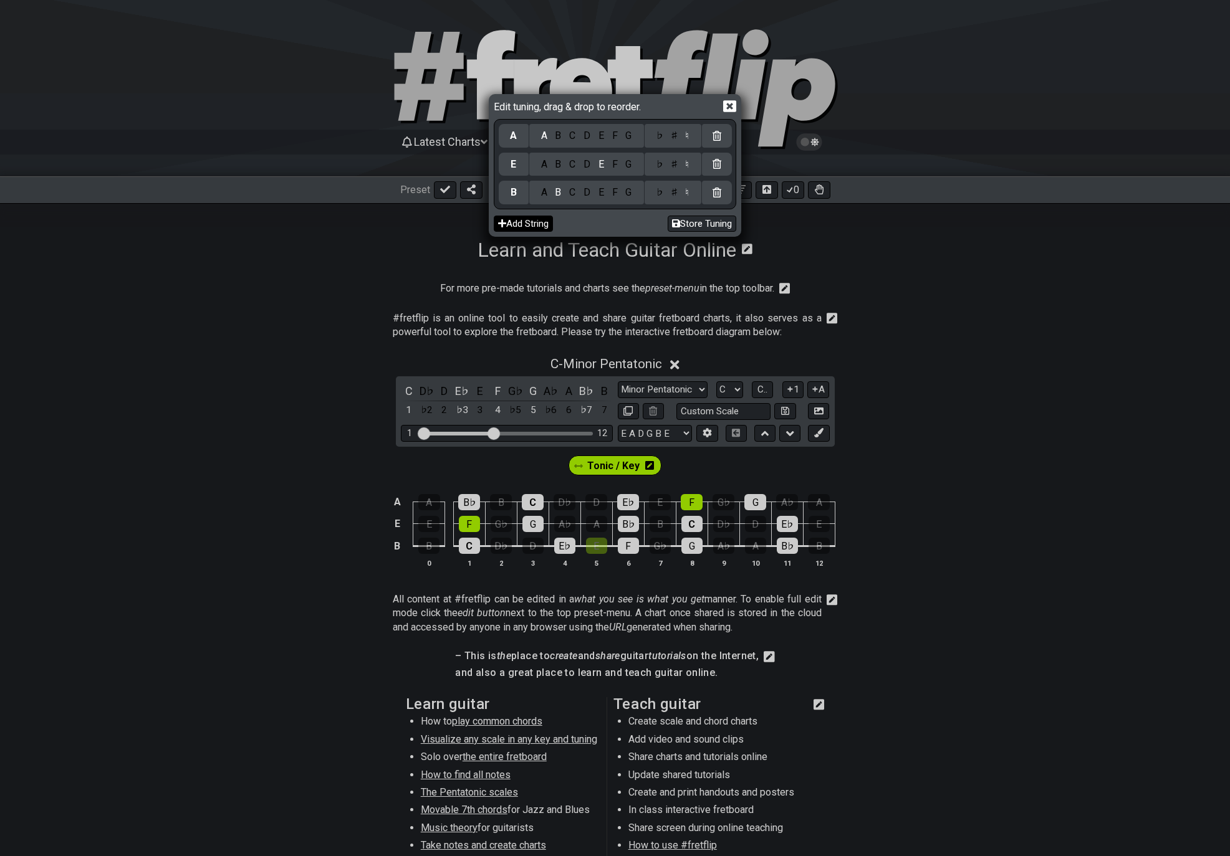
click at [520, 227] on button "Add String" at bounding box center [523, 224] width 59 height 17
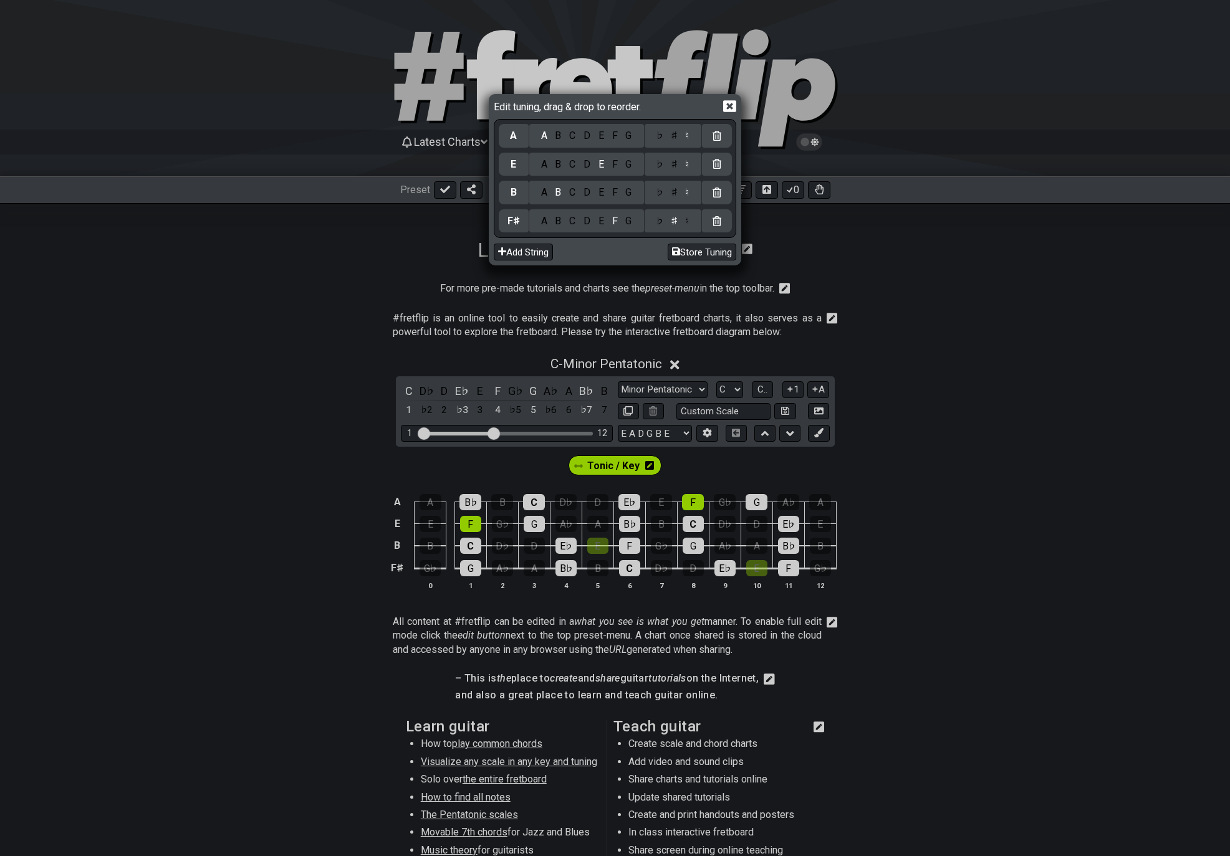
click at [728, 109] on icon at bounding box center [729, 106] width 13 height 12
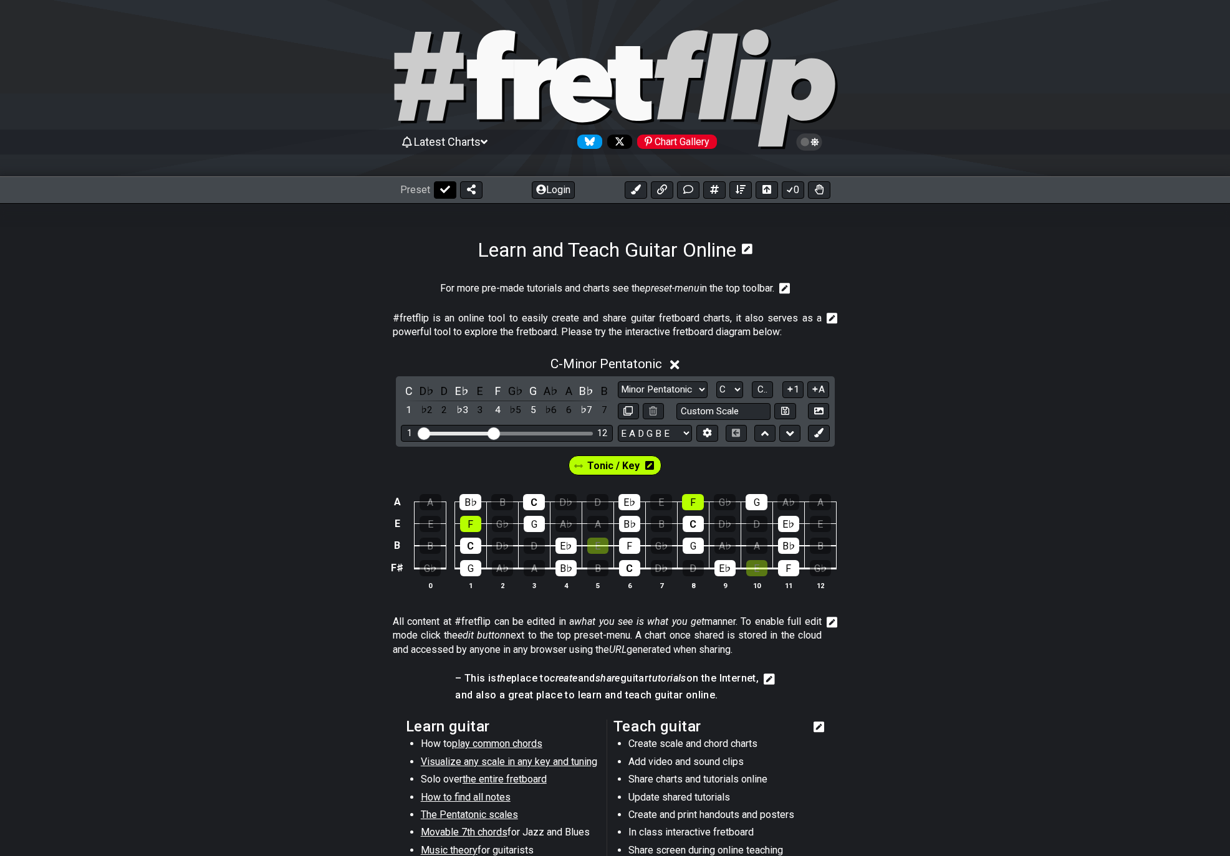
click at [434, 191] on button at bounding box center [445, 189] width 22 height 17
